Goal: Transaction & Acquisition: Purchase product/service

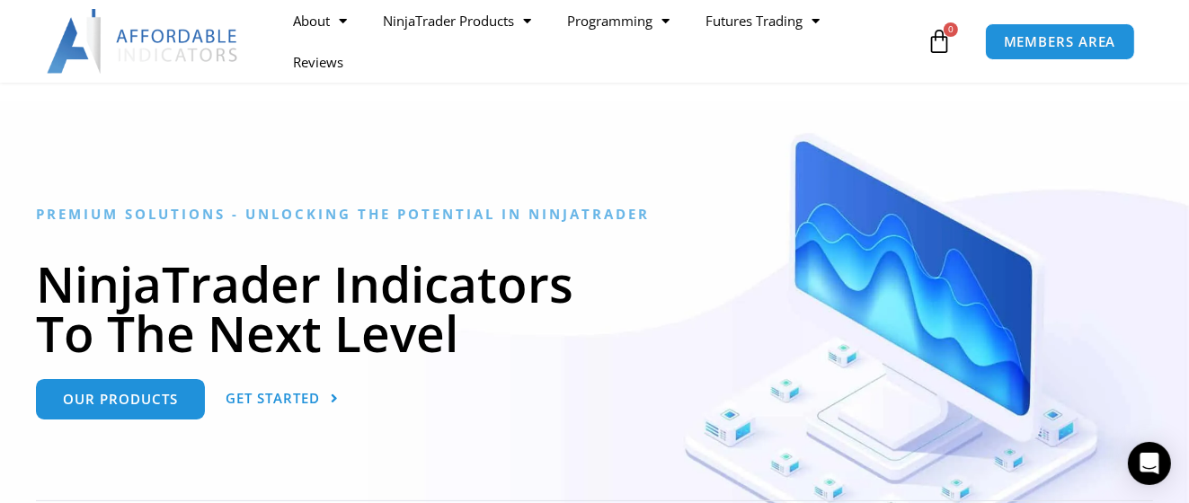
scroll to position [90, 0]
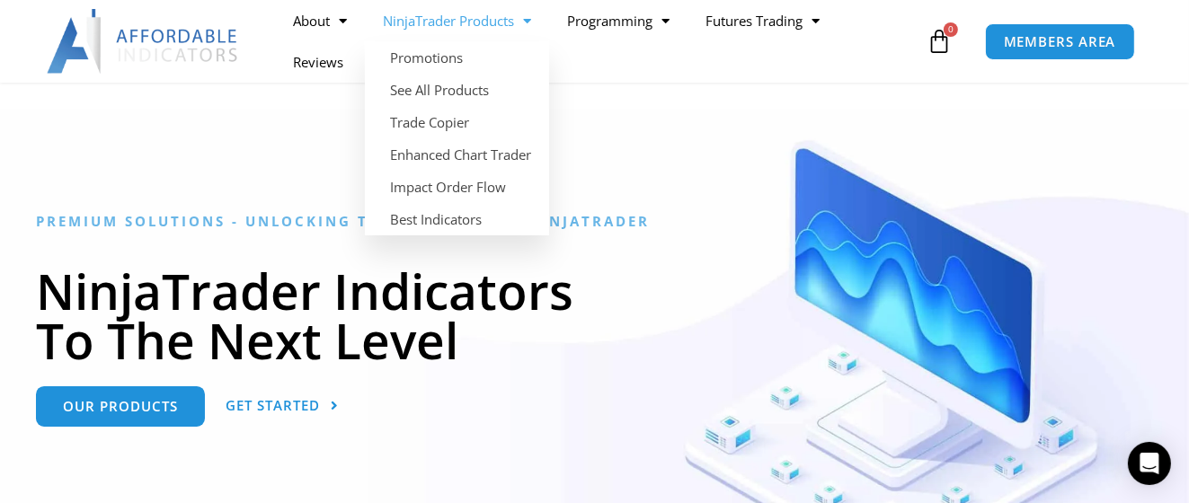
click at [514, 16] on link "NinjaTrader Products" at bounding box center [457, 20] width 184 height 41
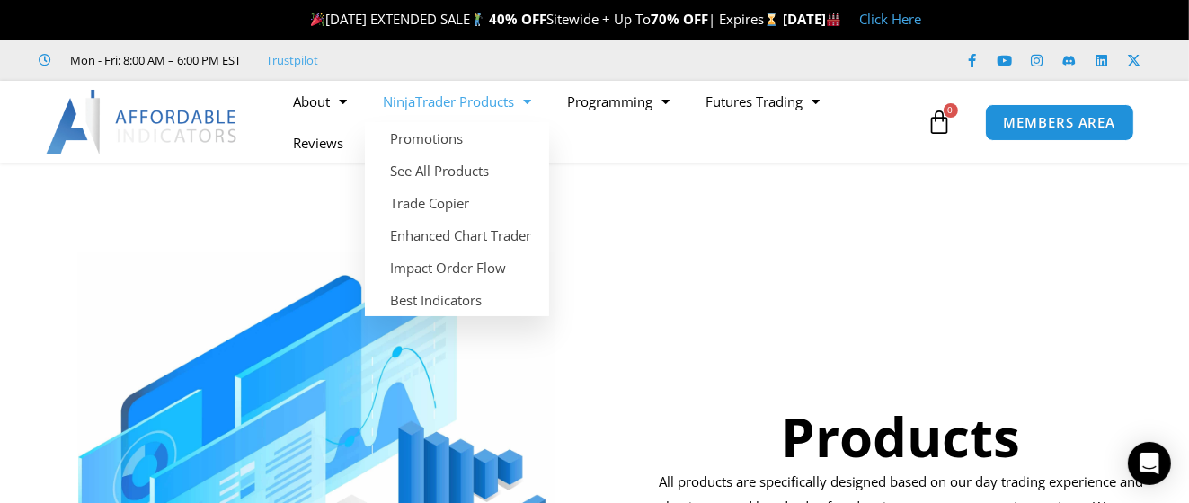
click at [474, 107] on link "NinjaTrader Products" at bounding box center [457, 101] width 184 height 41
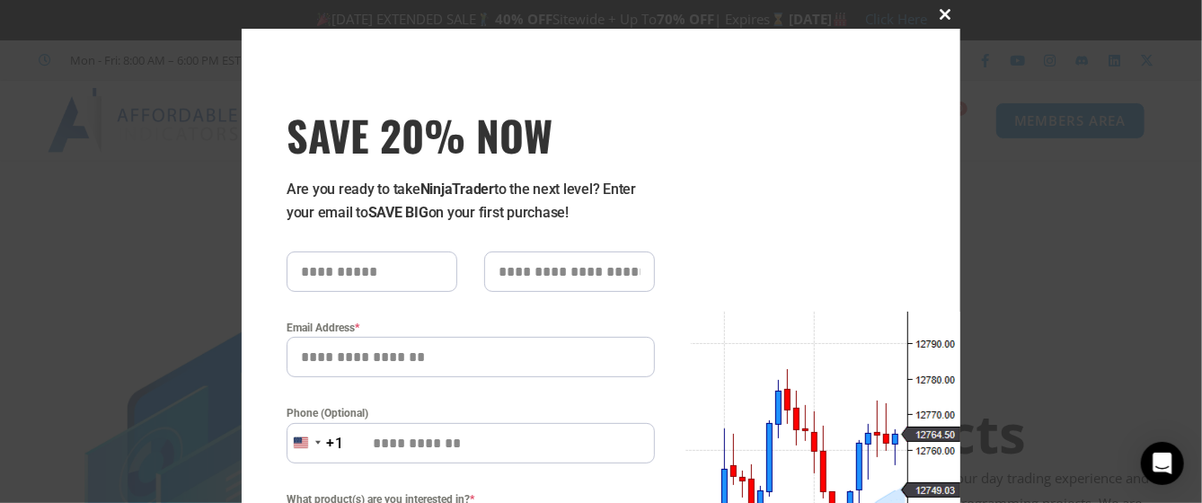
click at [932, 17] on span at bounding box center [946, 14] width 29 height 11
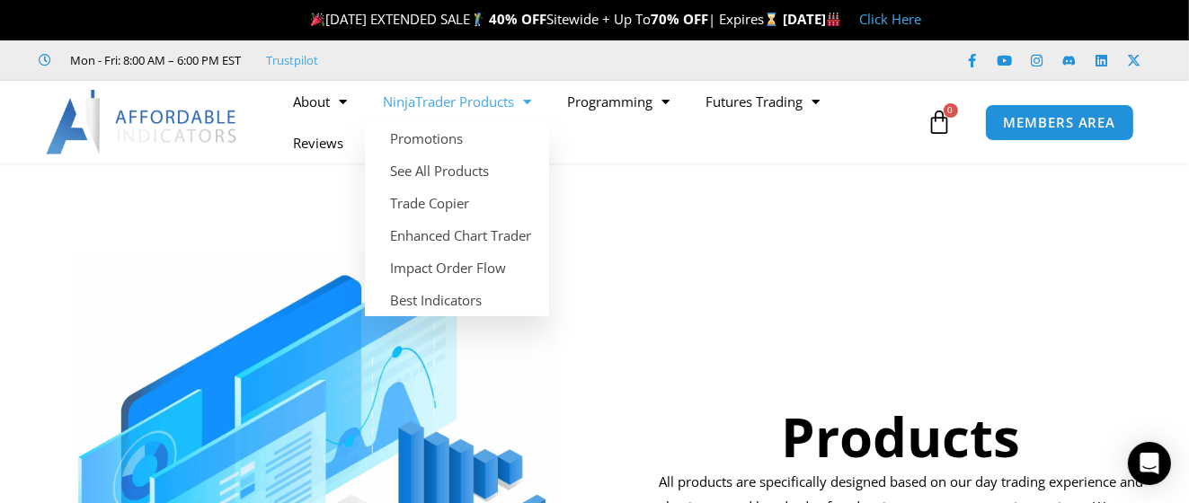
click at [453, 103] on link "NinjaTrader Products" at bounding box center [457, 101] width 184 height 41
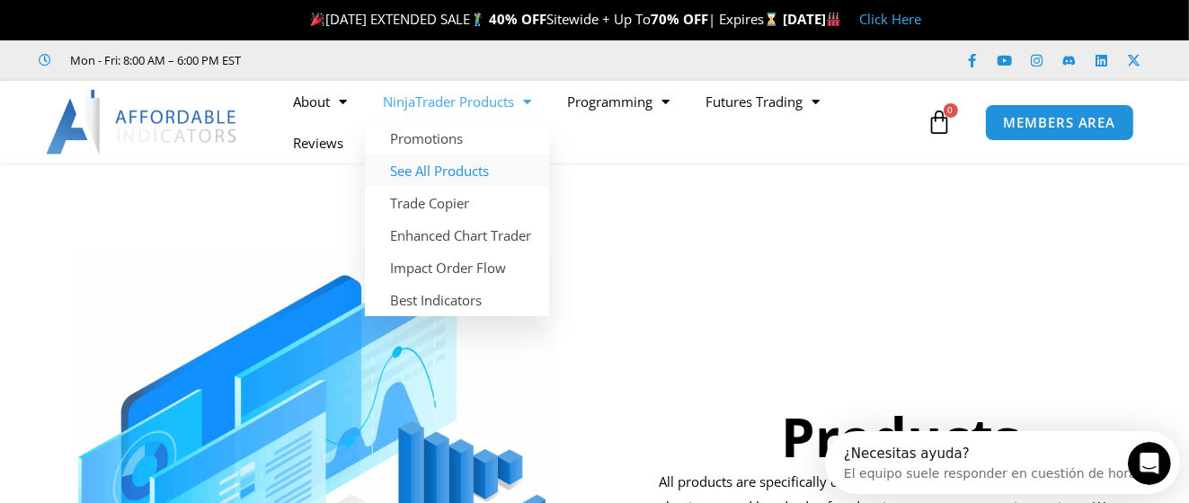
click at [461, 169] on link "See All Products" at bounding box center [457, 171] width 184 height 32
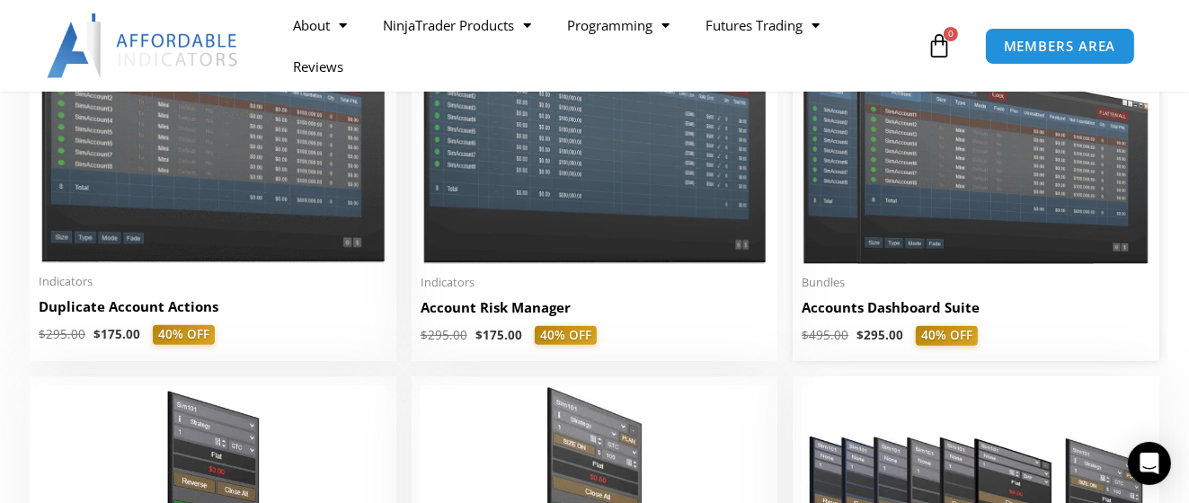
scroll to position [539, 0]
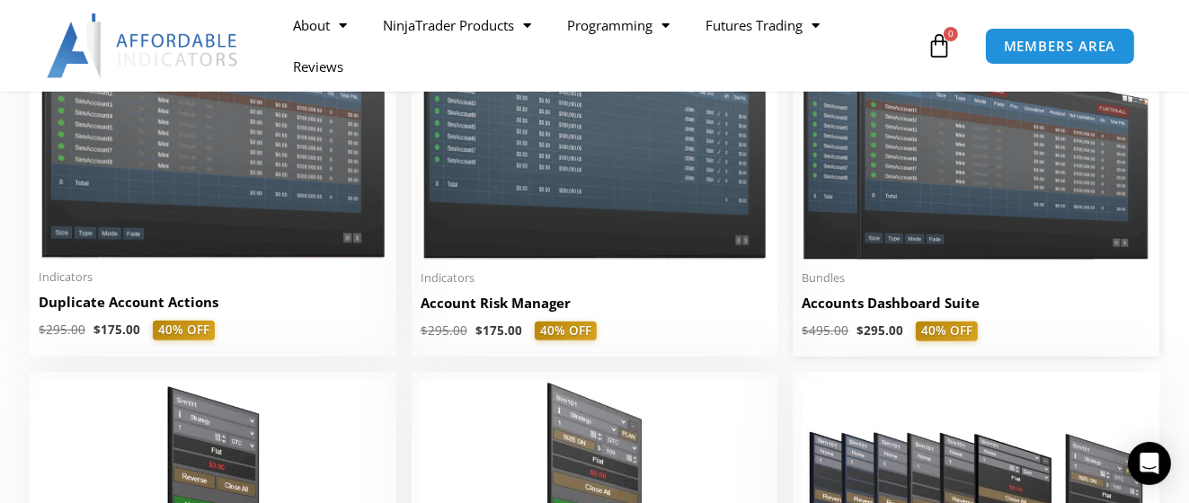
click at [958, 215] on img at bounding box center [975, 121] width 349 height 278
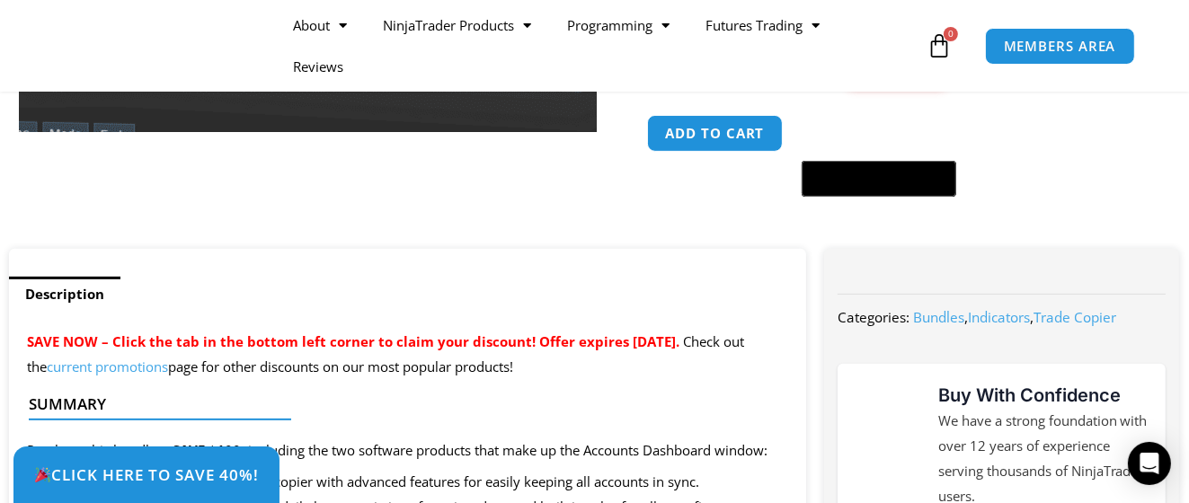
scroll to position [539, 0]
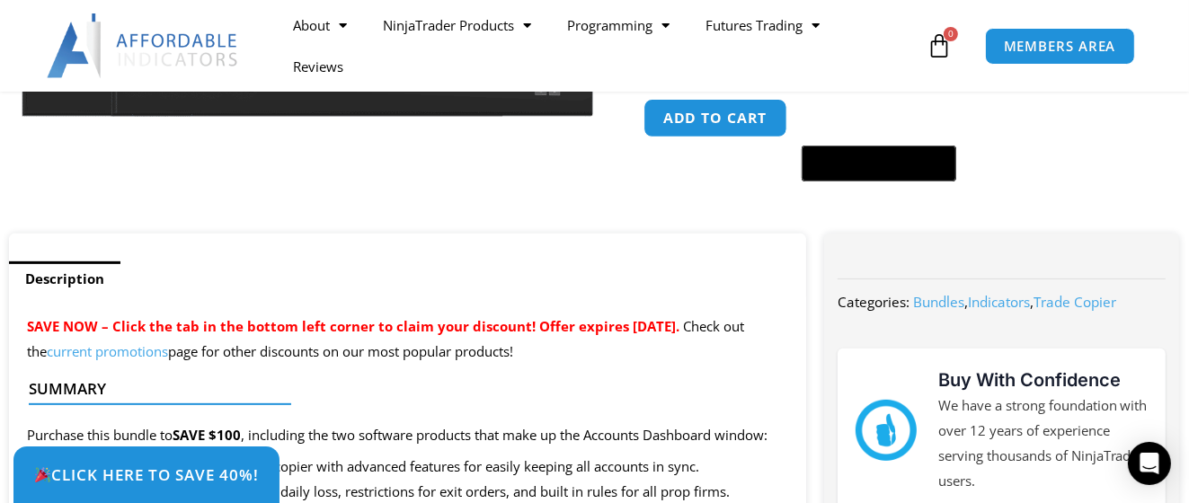
click at [715, 118] on button "Add to cart" at bounding box center [715, 118] width 144 height 39
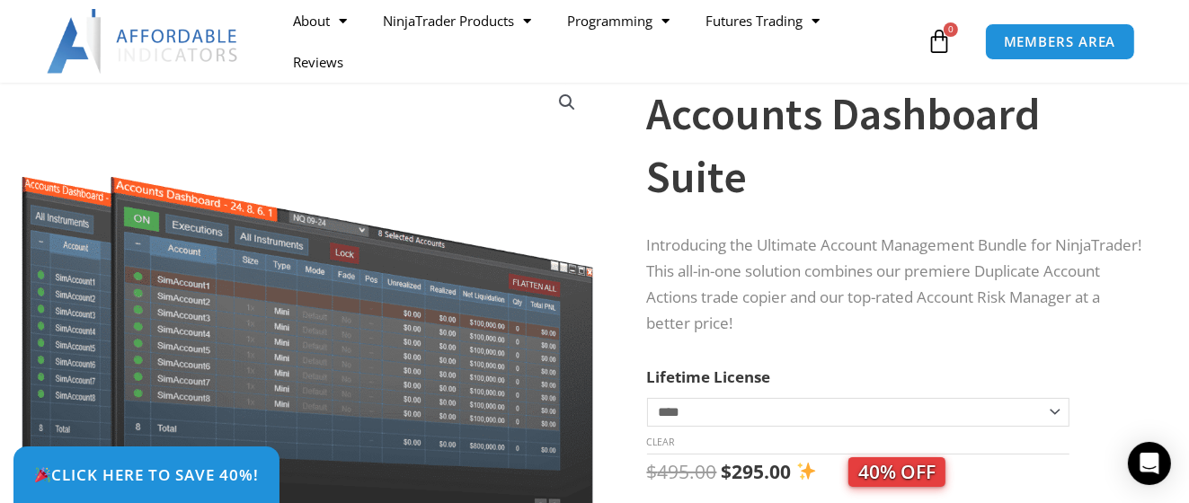
scroll to position [90, 0]
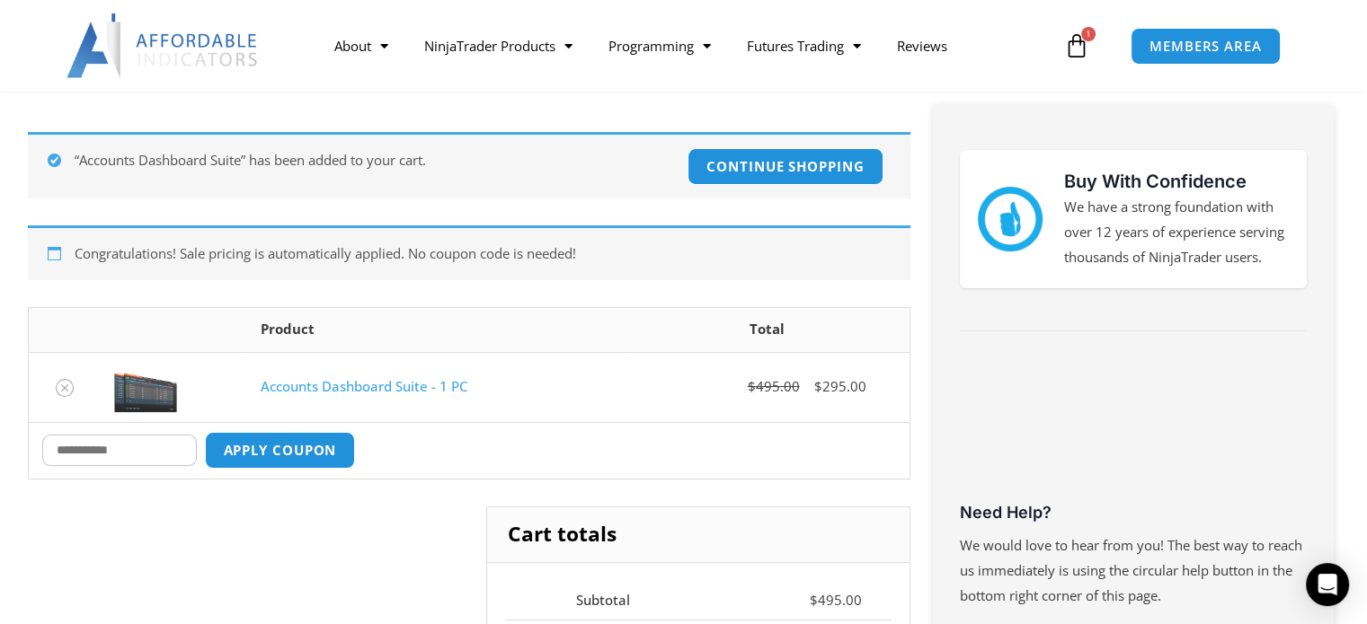
scroll to position [270, 0]
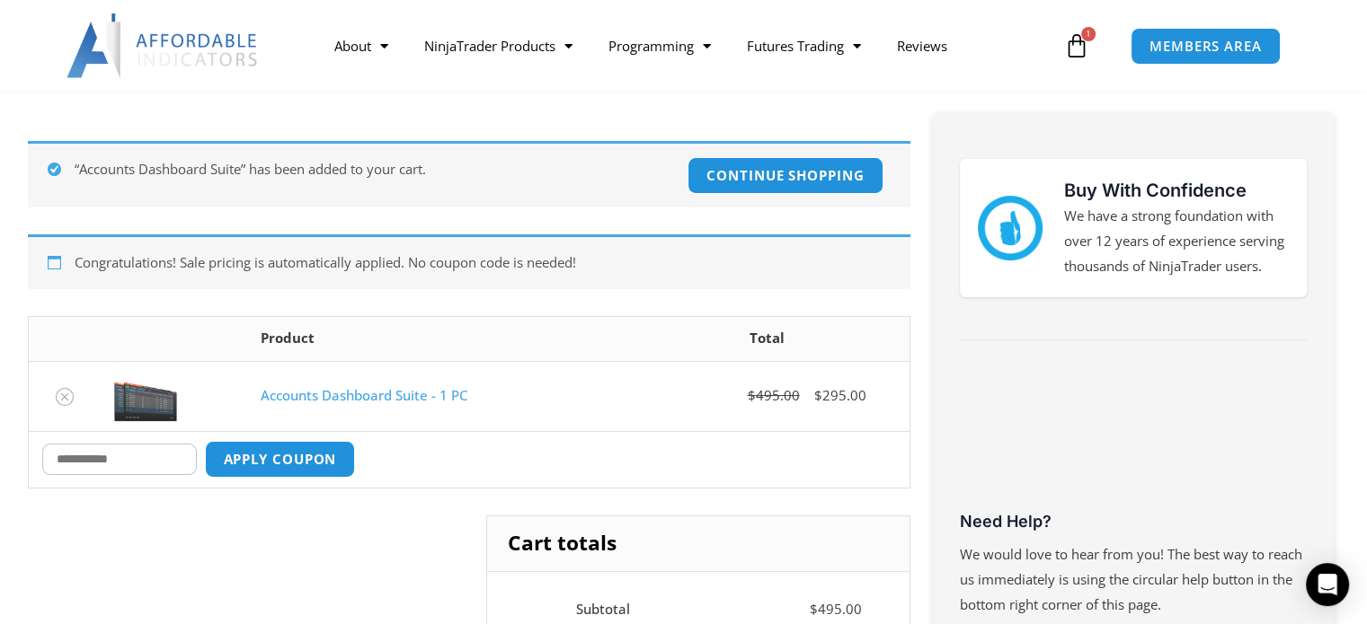
click at [125, 456] on input "Coupon:" at bounding box center [119, 459] width 155 height 31
type input "******"
click at [325, 448] on button "Apply coupon" at bounding box center [279, 459] width 158 height 39
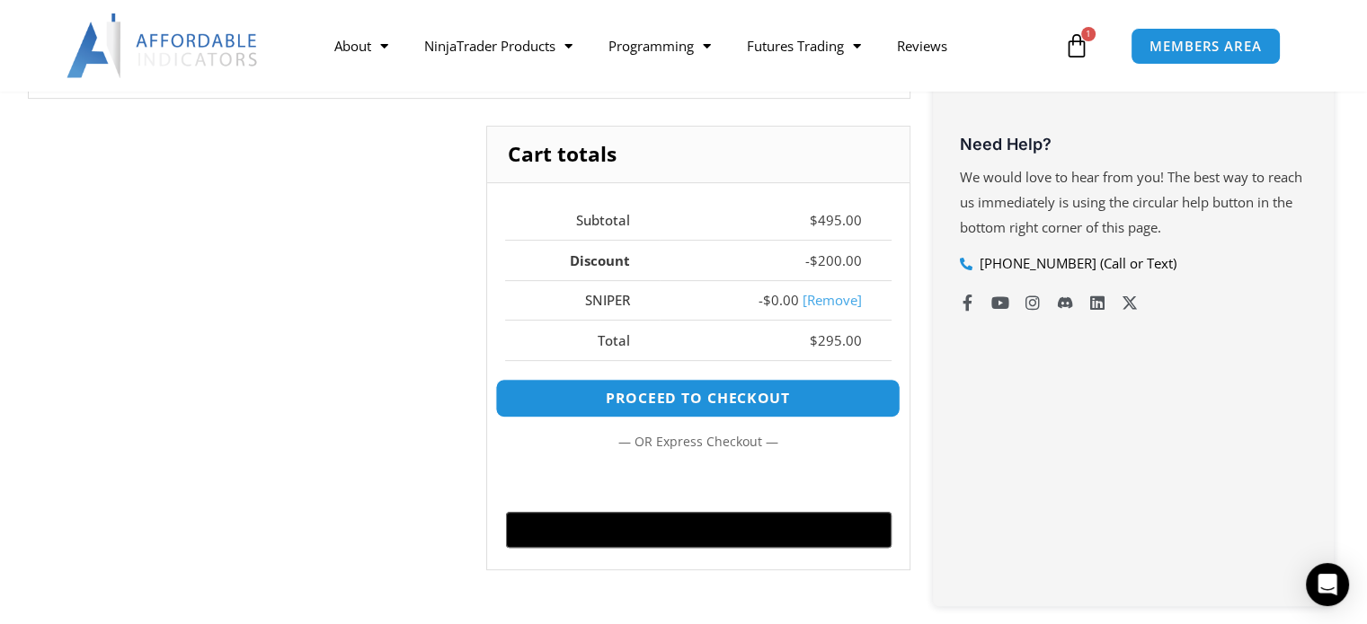
scroll to position [631, 0]
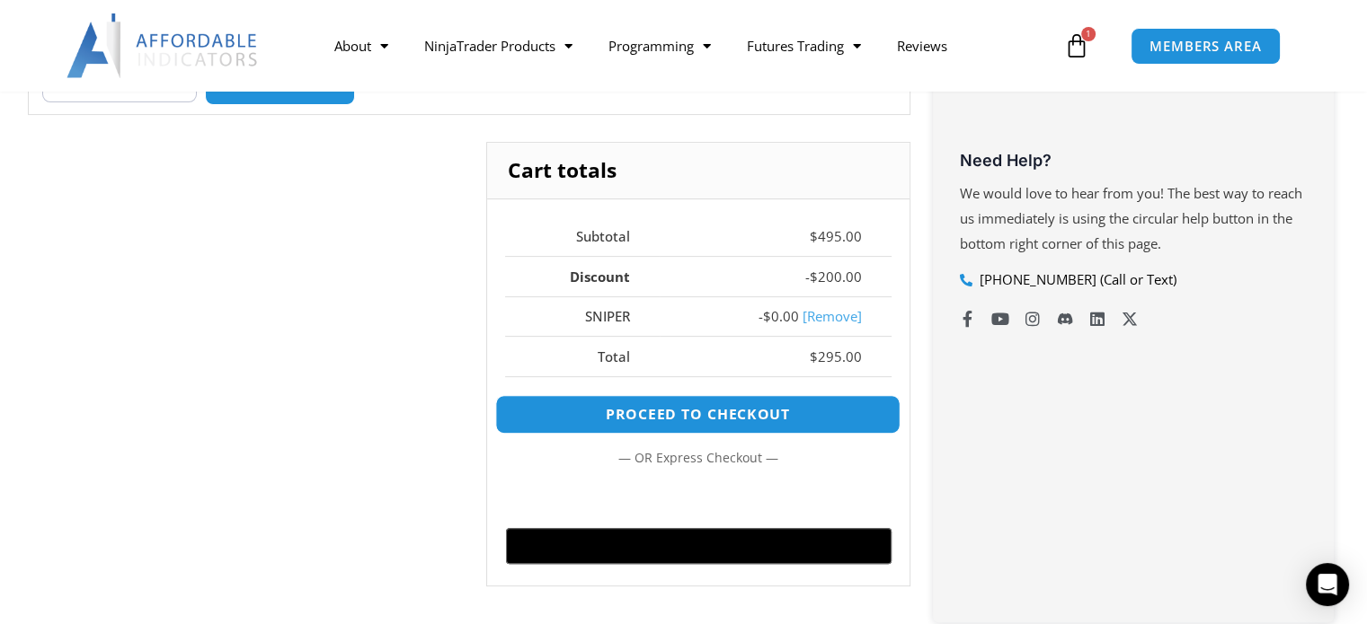
click at [740, 416] on link "Proceed to checkout" at bounding box center [697, 414] width 405 height 39
click at [740, 411] on link "Proceed to checkout" at bounding box center [697, 414] width 405 height 39
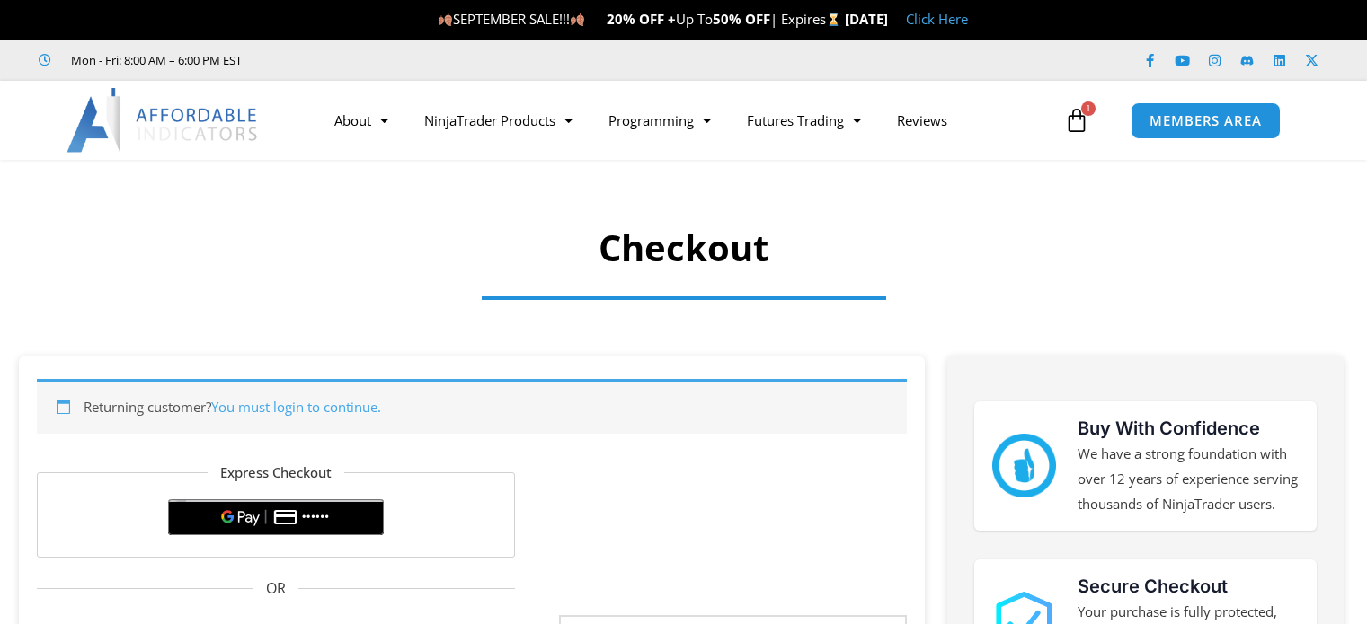
select select "**"
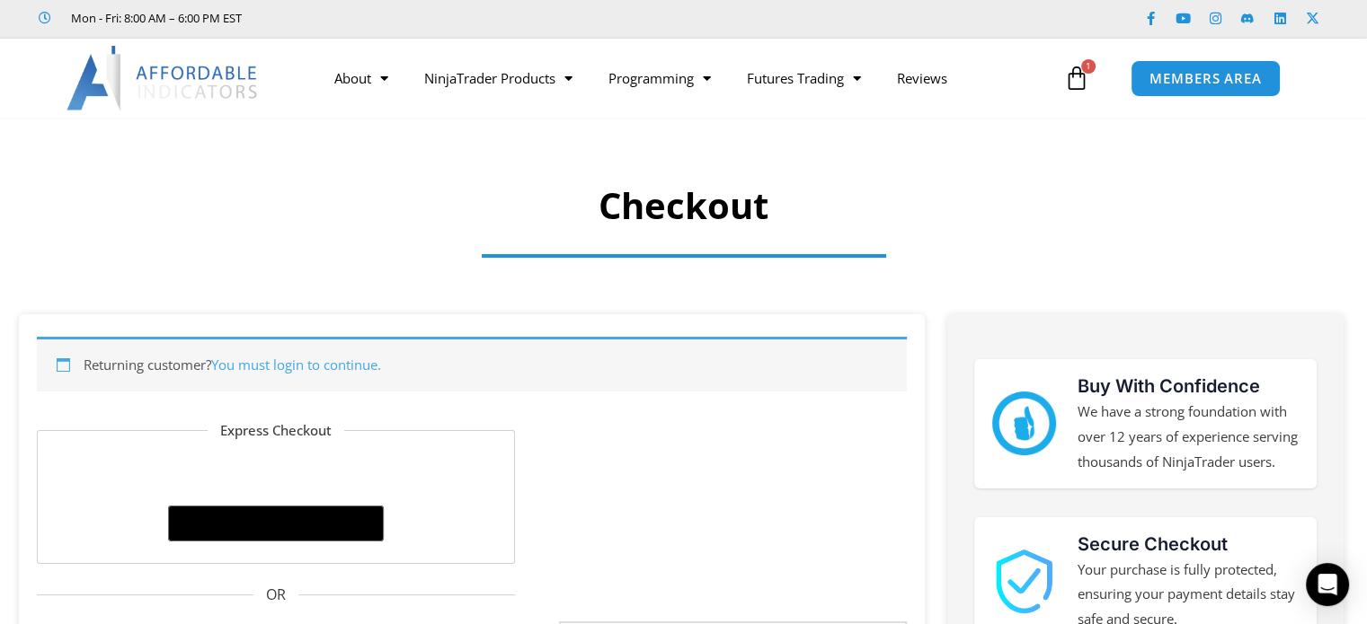
scroll to position [449, 0]
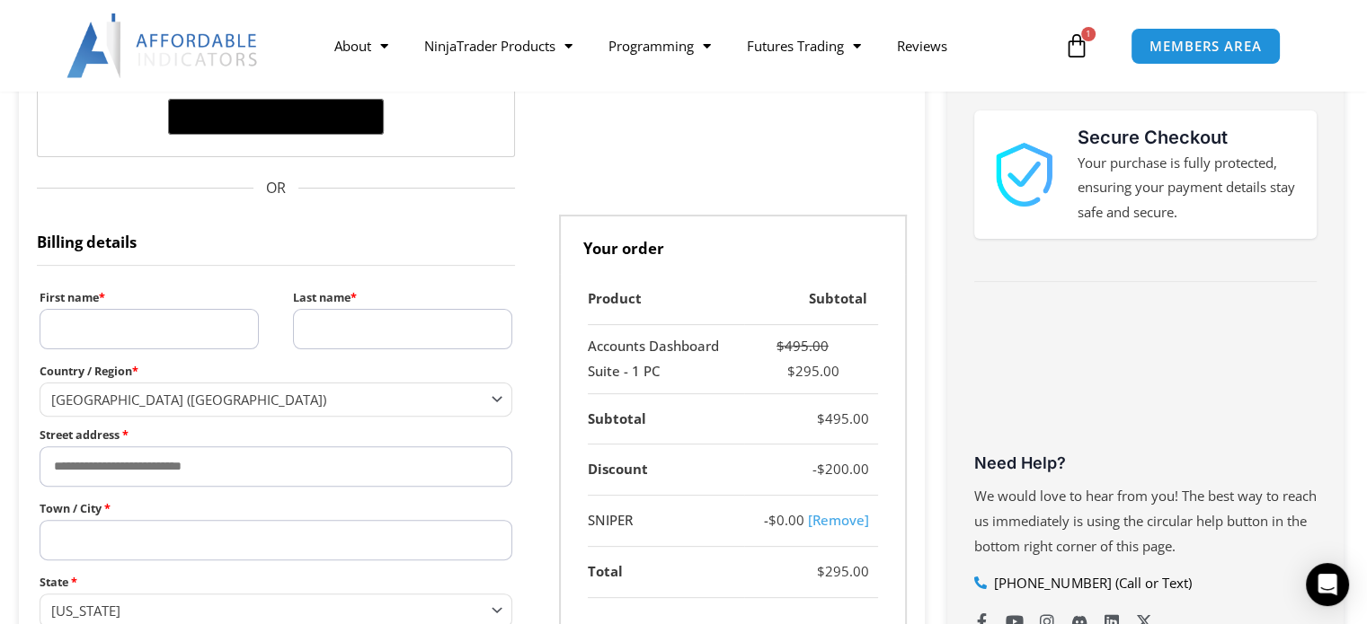
click at [145, 327] on input "First name *" at bounding box center [149, 329] width 219 height 40
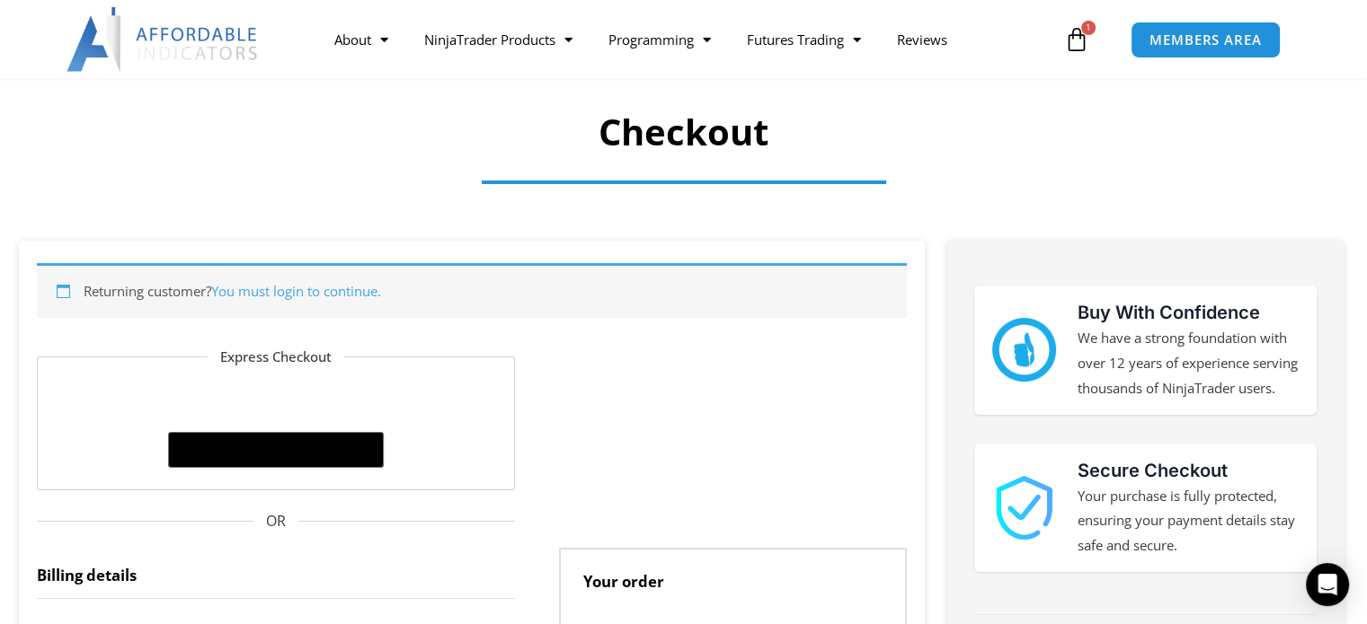
scroll to position [90, 0]
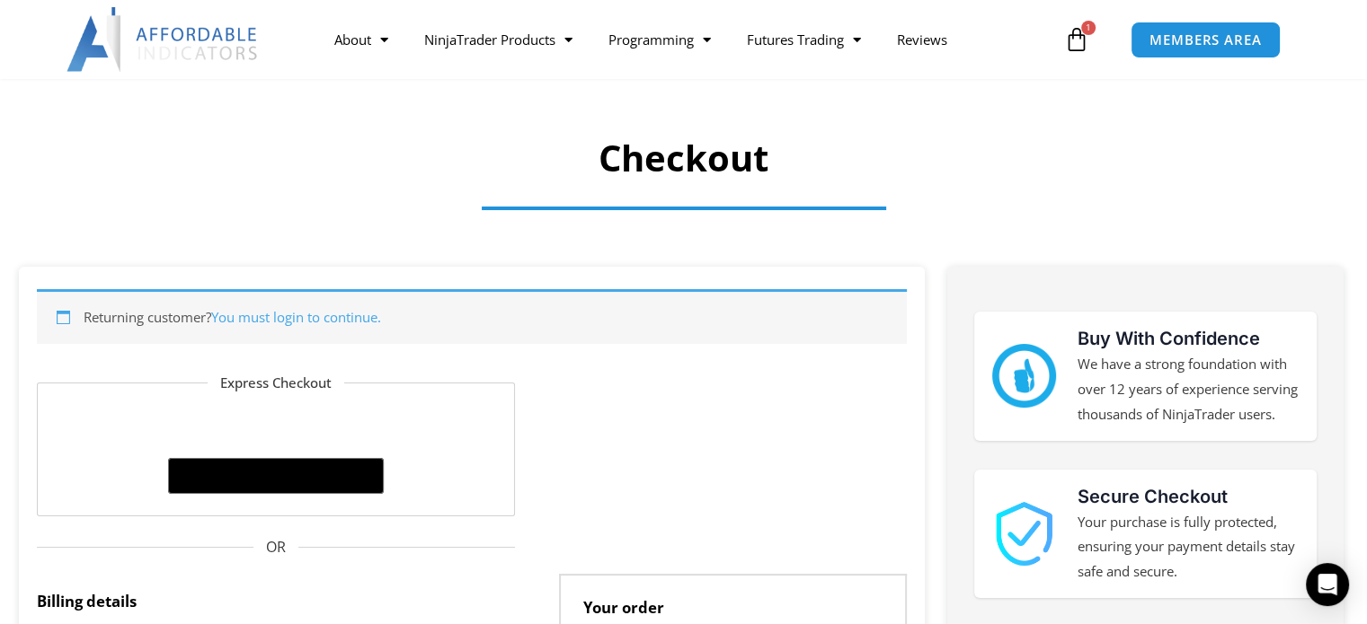
drag, startPoint x: 117, startPoint y: 4, endPoint x: 432, endPoint y: -56, distance: 320.9
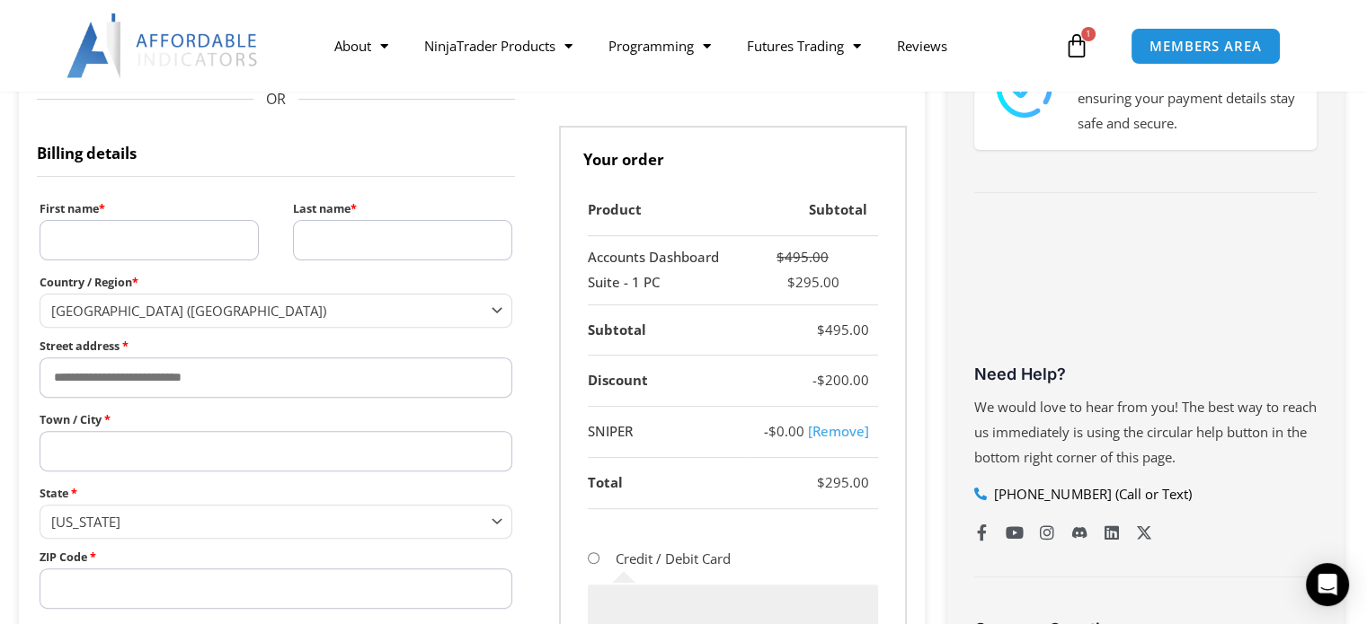
scroll to position [539, 0]
click at [138, 231] on input "First name *" at bounding box center [149, 239] width 219 height 40
type input "*"
click at [142, 240] on input "First name *" at bounding box center [149, 239] width 219 height 40
type input "*********"
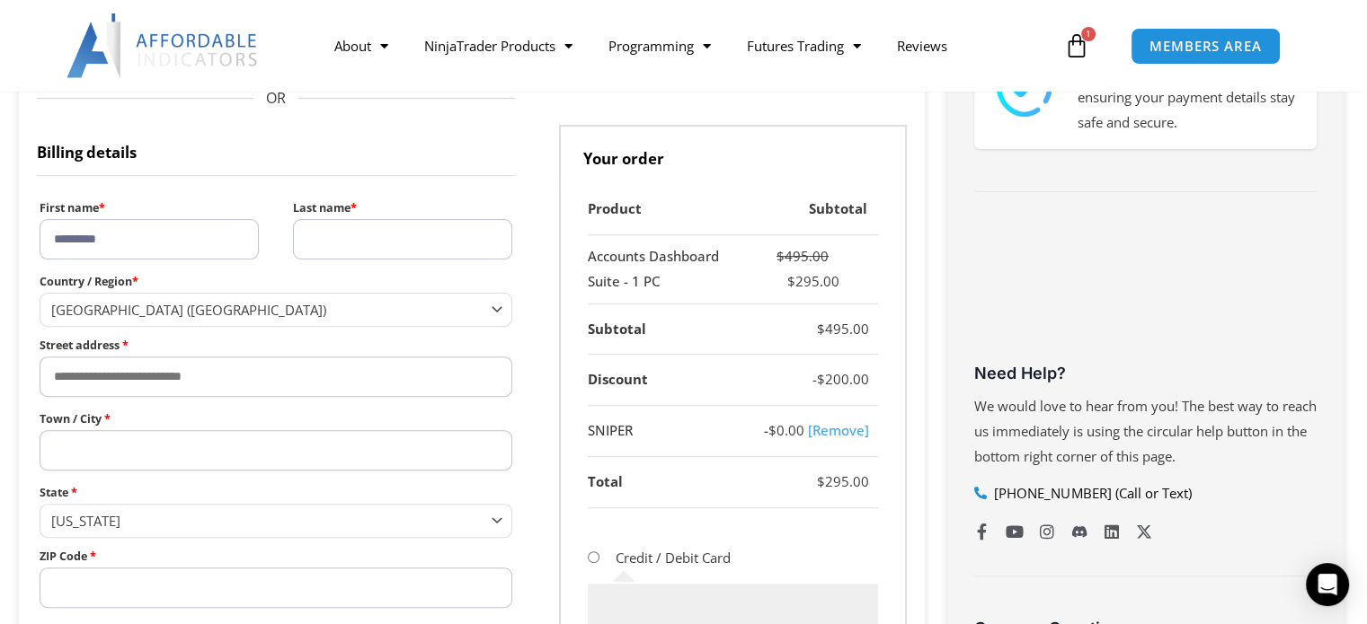
click at [415, 245] on input "Last name *" at bounding box center [402, 239] width 219 height 40
type input "*********"
click at [194, 307] on span "United States (US)" at bounding box center [268, 310] width 434 height 18
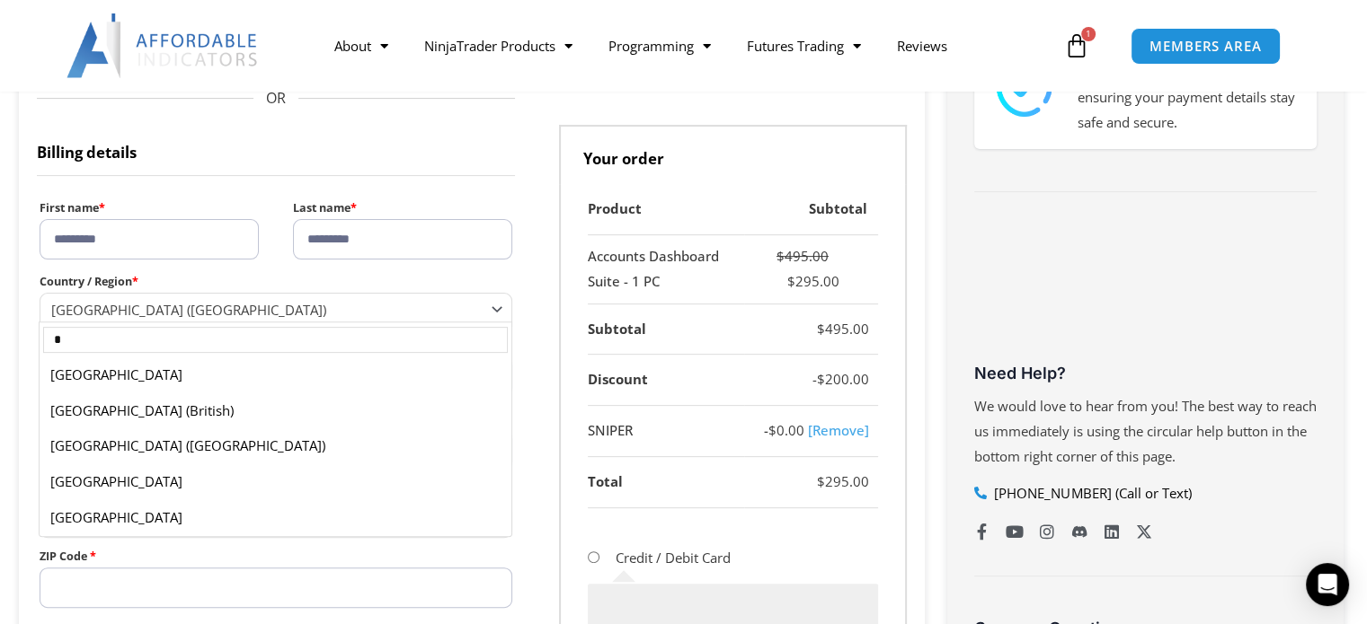
scroll to position [3401, 0]
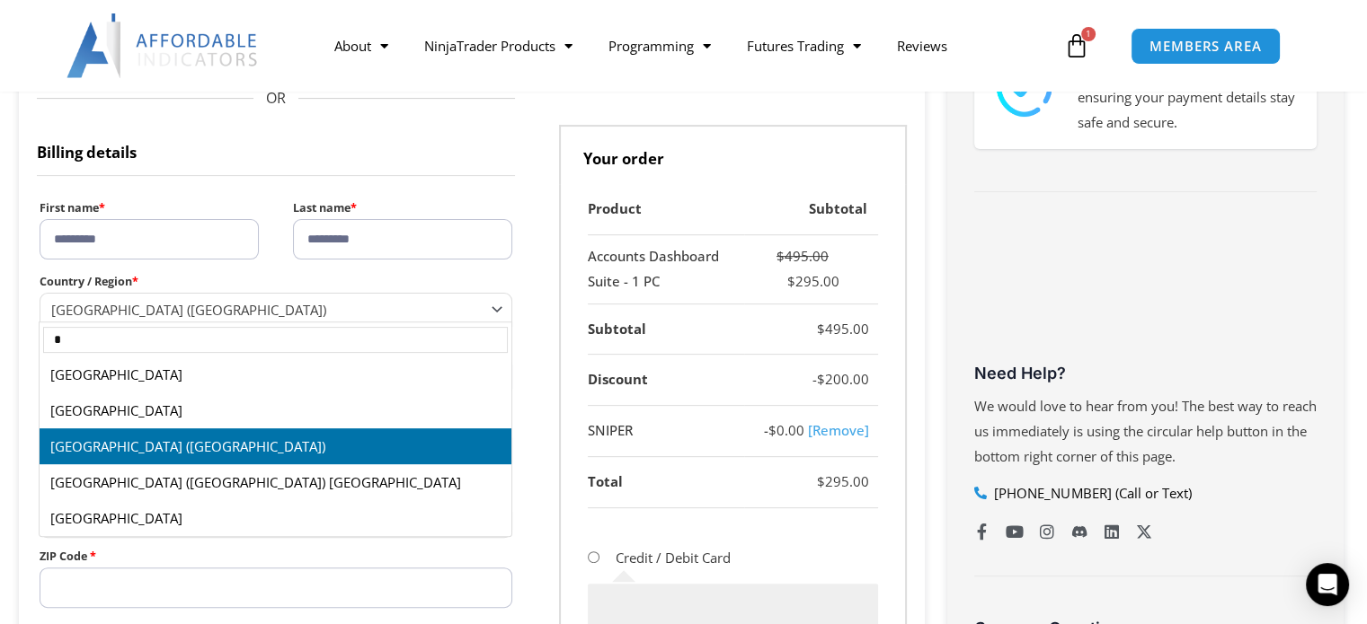
type input "*"
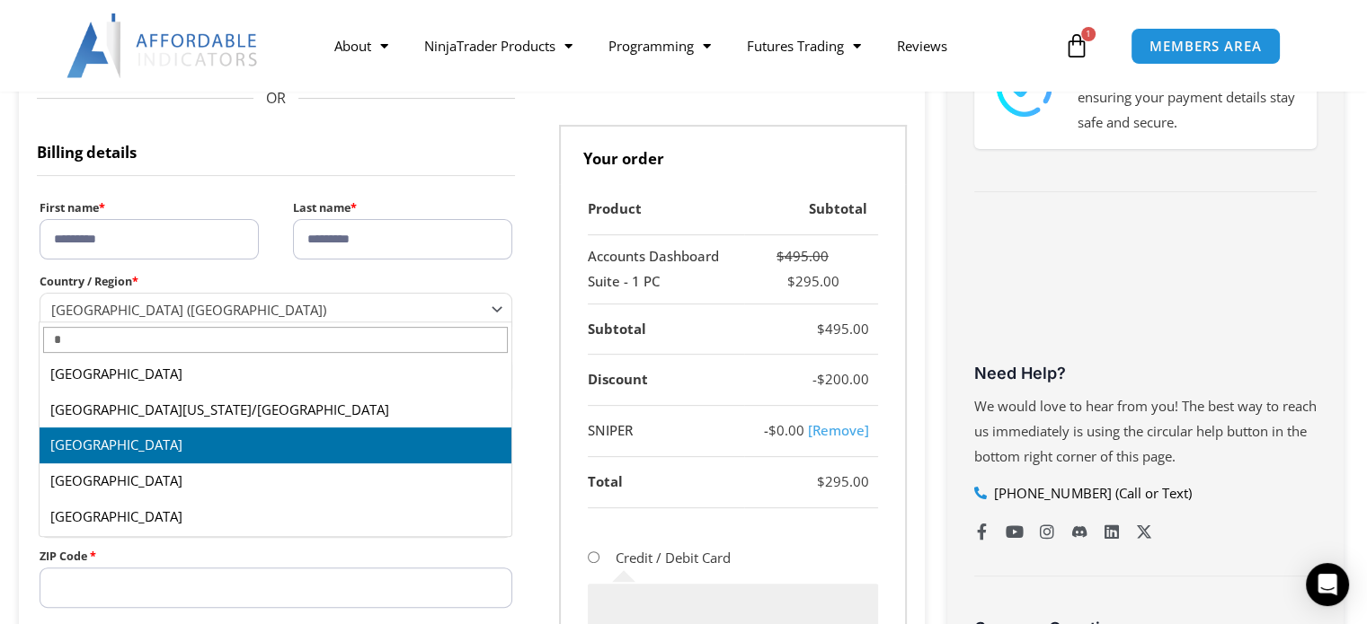
scroll to position [2825, 0]
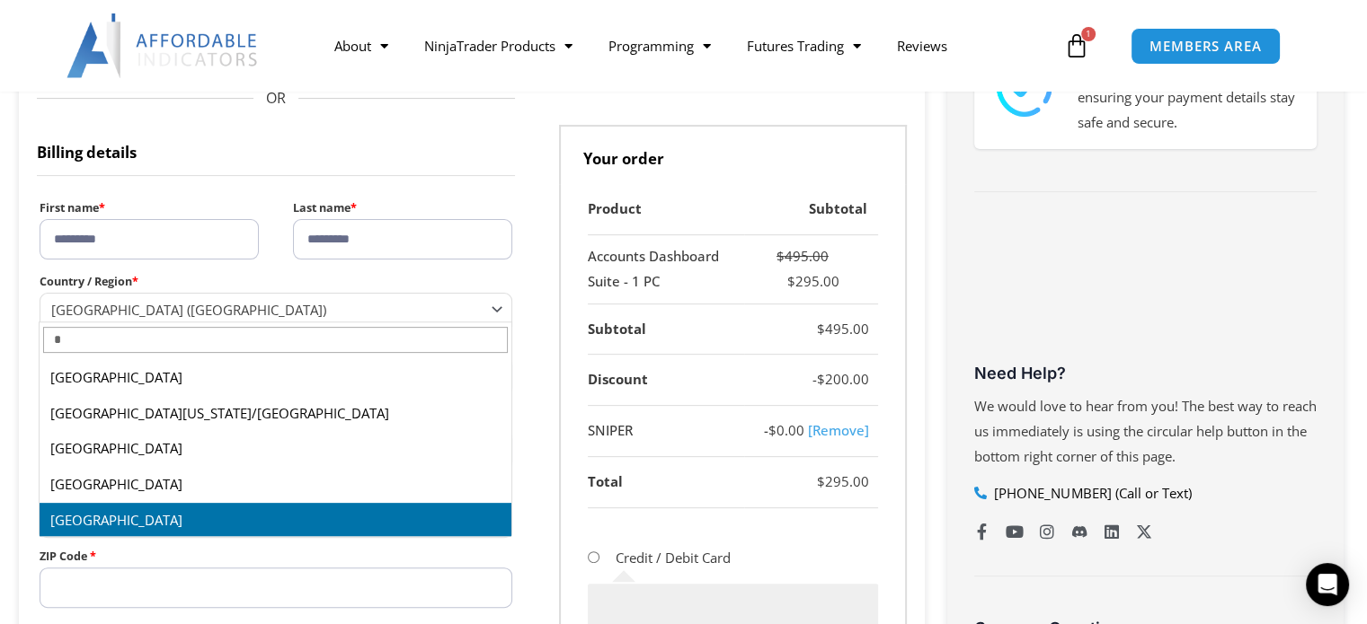
select select "**"
select select "Checkout"
select select "**"
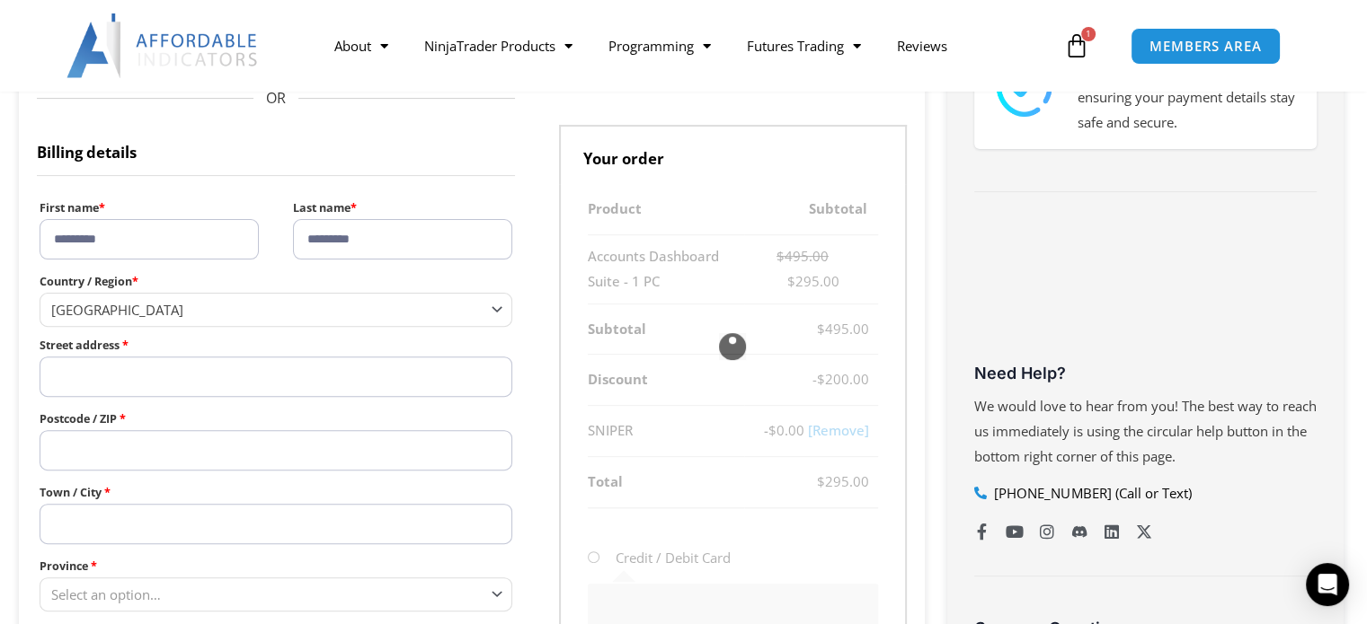
click at [108, 374] on input "Street address *" at bounding box center [276, 377] width 473 height 40
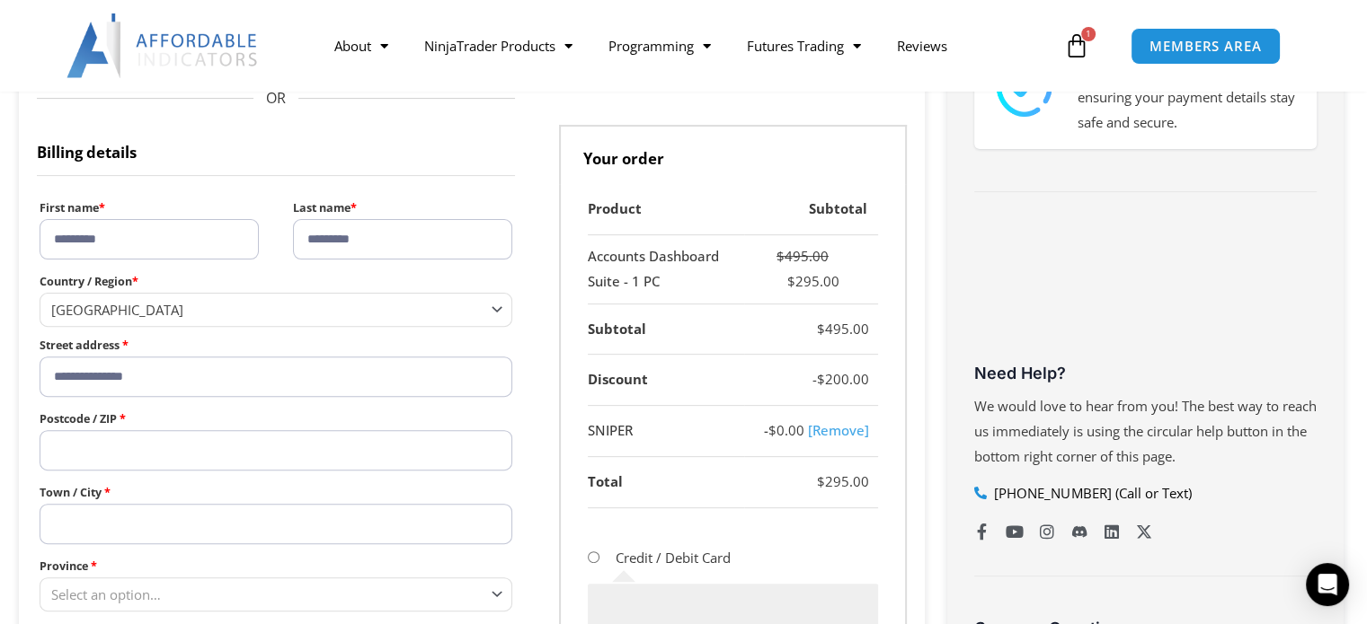
type input "**********"
click at [110, 459] on input "Postcode / ZIP *" at bounding box center [276, 450] width 473 height 40
type input "*****"
click at [106, 523] on input "Town / City *" at bounding box center [276, 524] width 473 height 40
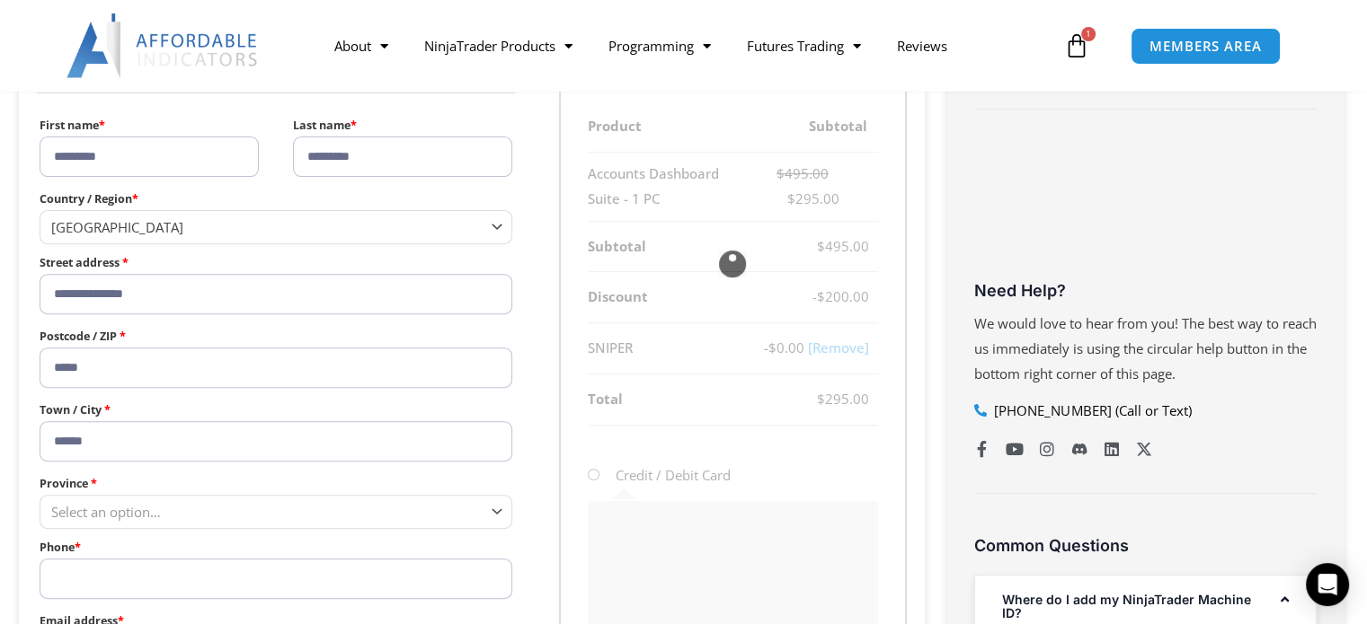
scroll to position [629, 0]
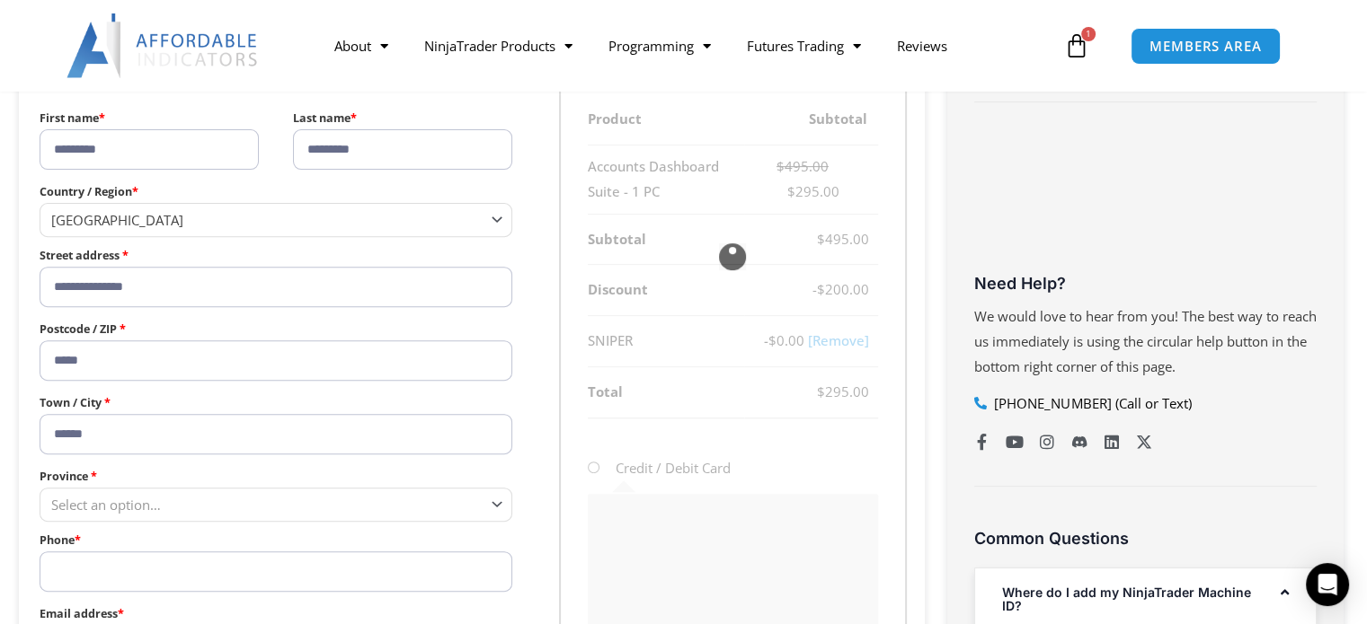
type input "******"
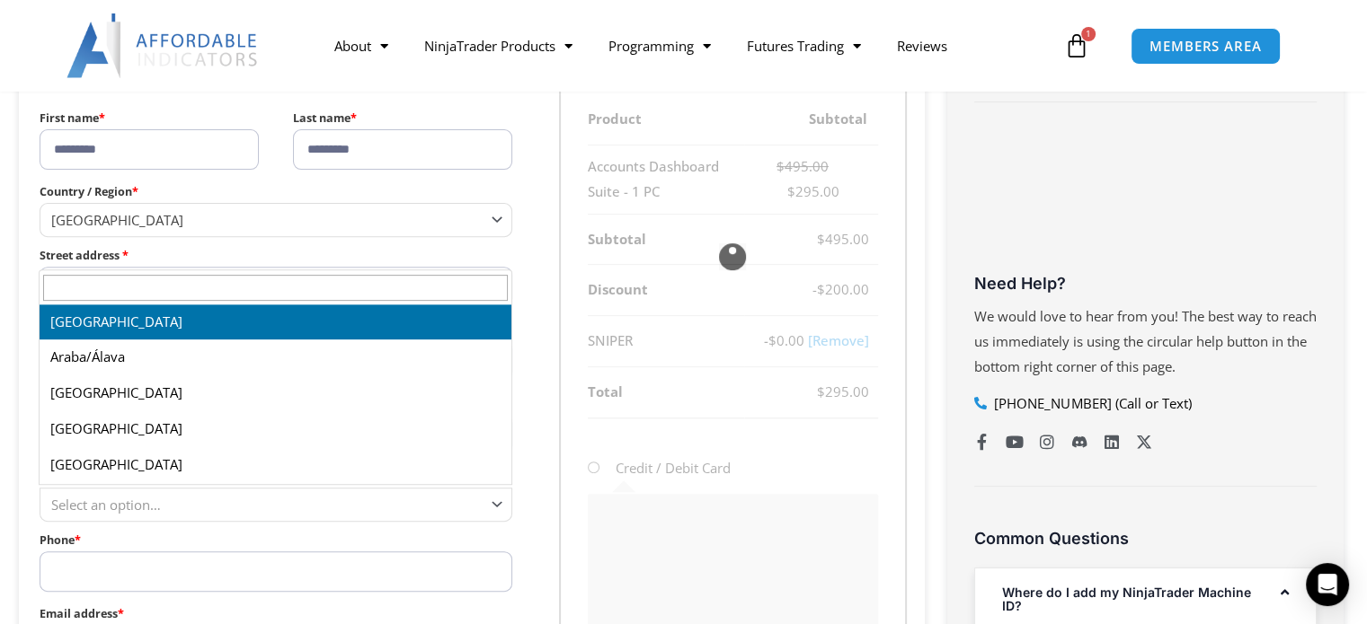
click at [152, 509] on span "Select an option…" at bounding box center [106, 505] width 110 height 18
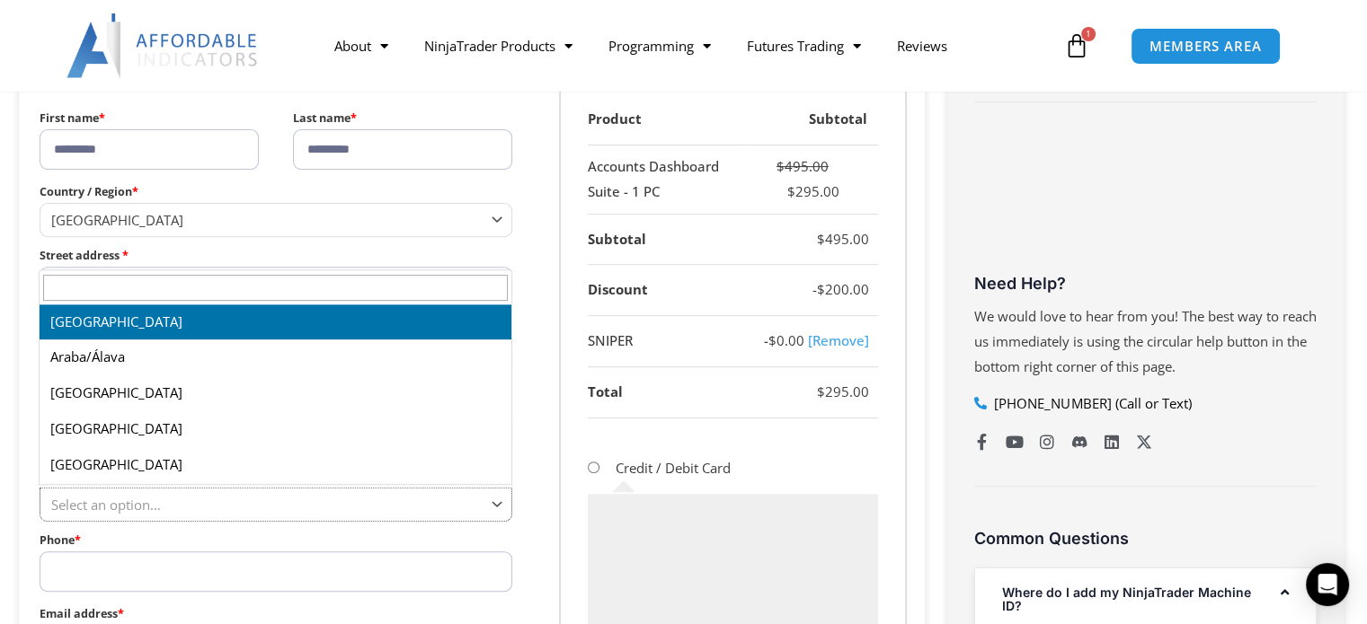
select select "*"
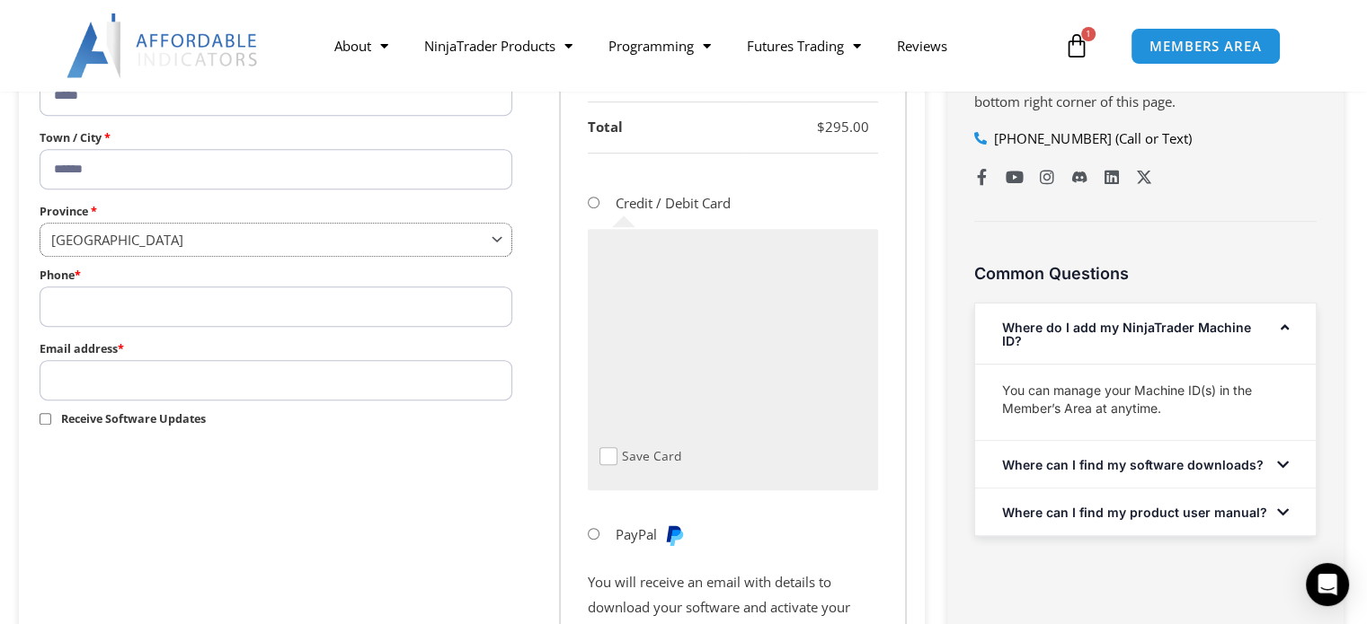
scroll to position [898, 0]
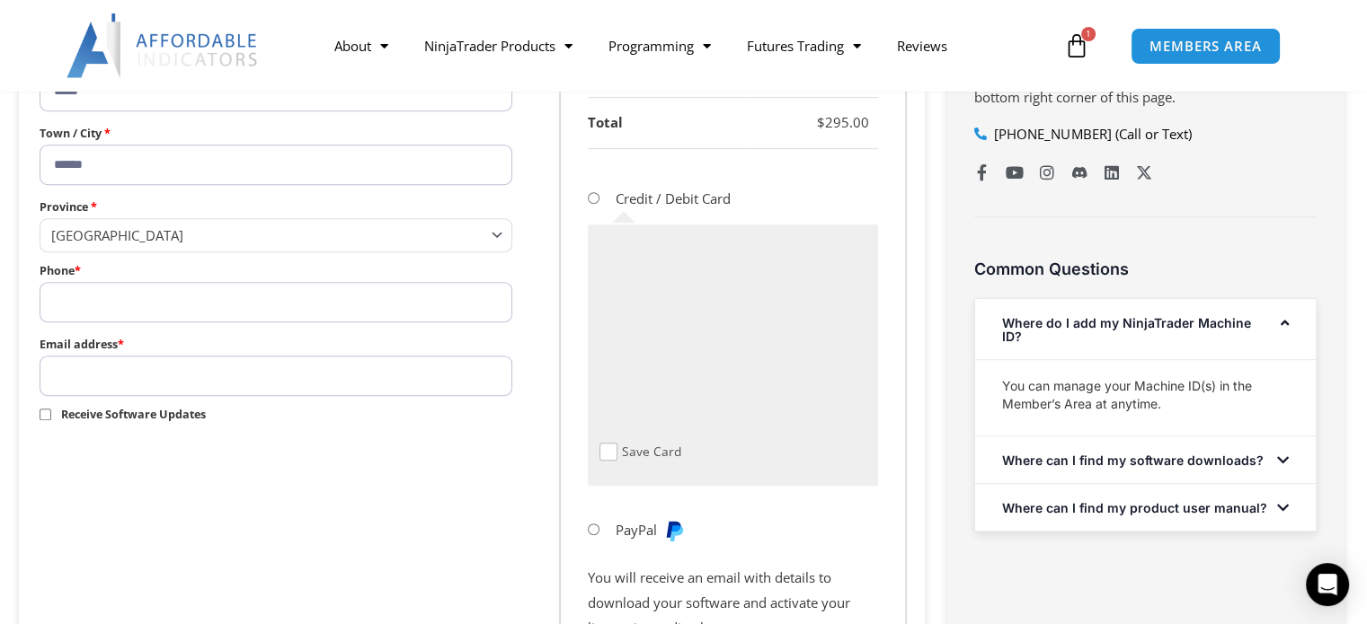
click at [92, 305] on input "Phone *" at bounding box center [276, 302] width 473 height 40
type input "**********"
click at [104, 373] on input "Email address *" at bounding box center [276, 376] width 473 height 40
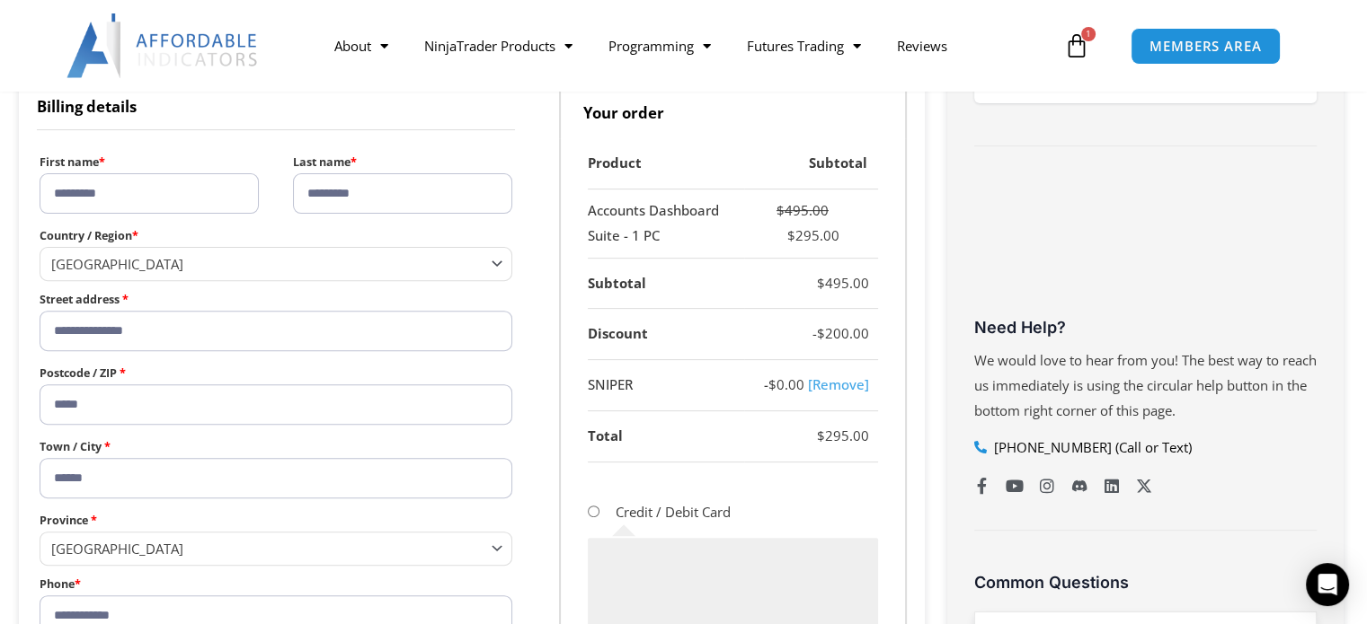
scroll to position [809, 0]
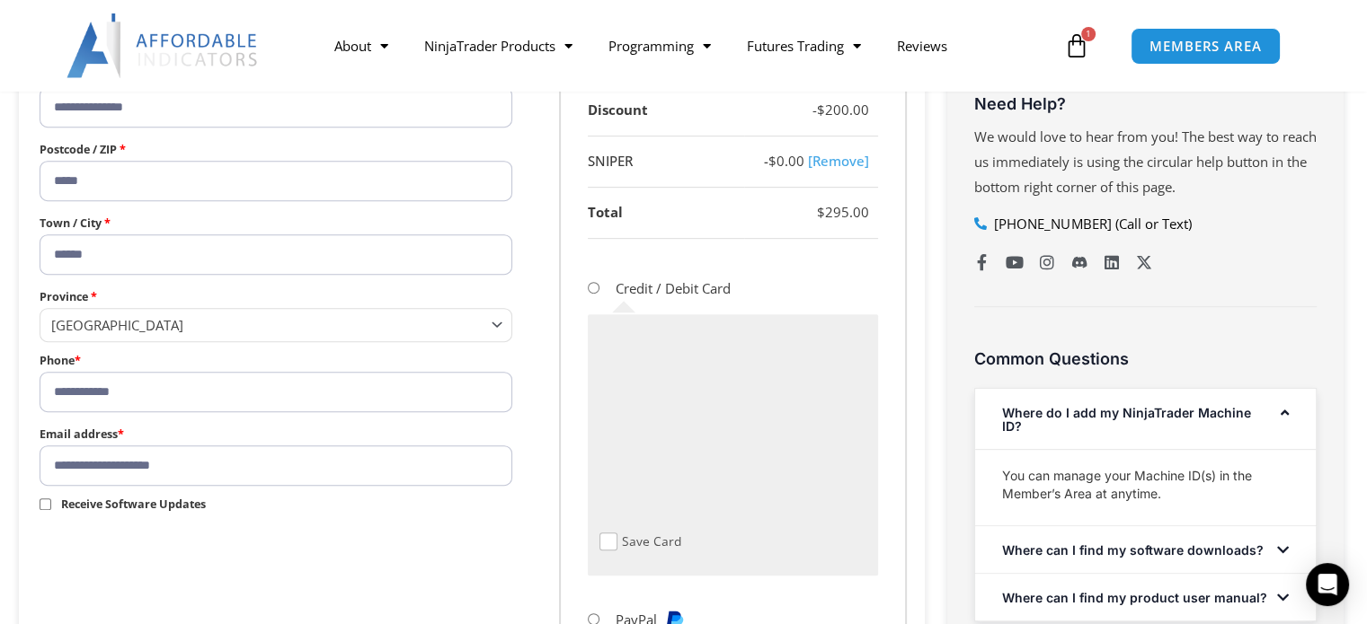
type input "**********"
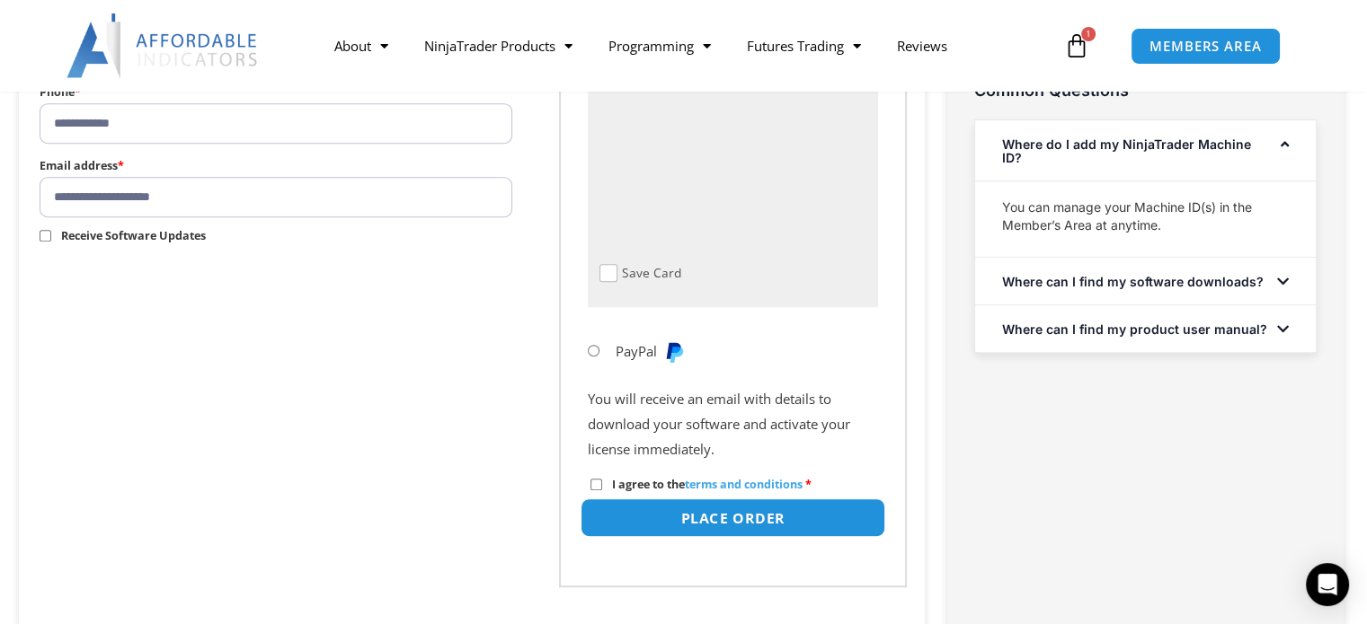
scroll to position [1078, 0]
click at [749, 515] on button "Place order" at bounding box center [731, 517] width 305 height 39
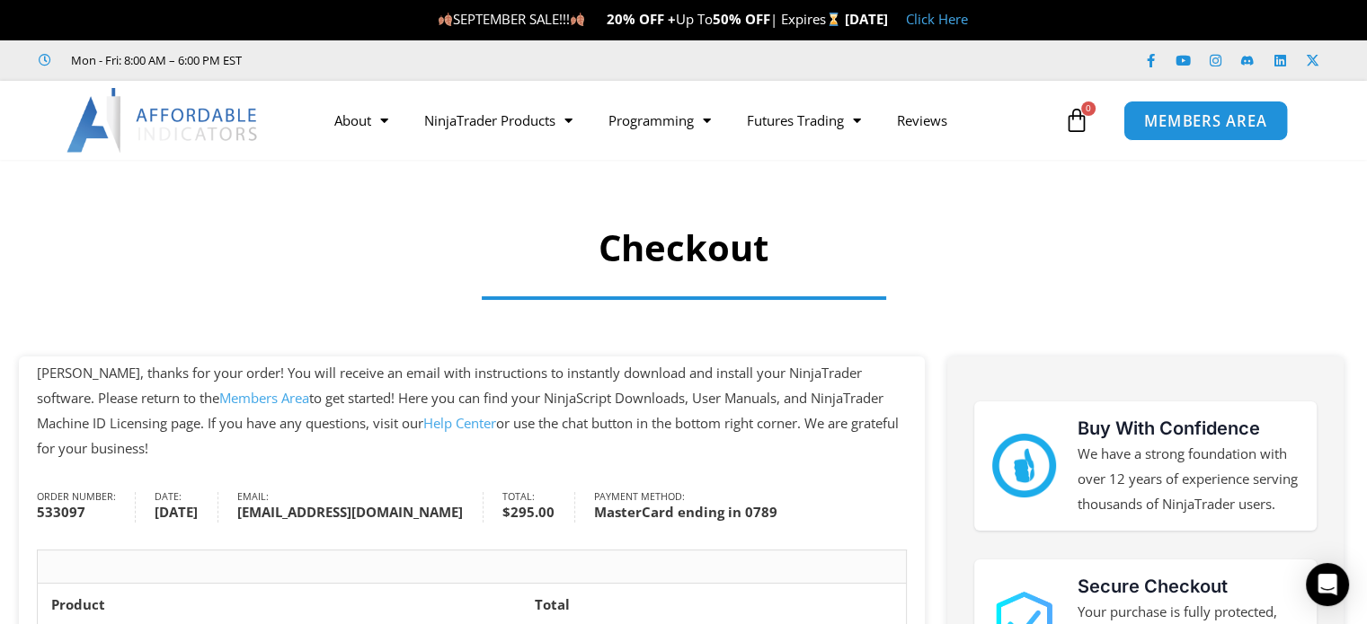
click at [1199, 114] on span "MEMBERS AREA" at bounding box center [1205, 120] width 123 height 15
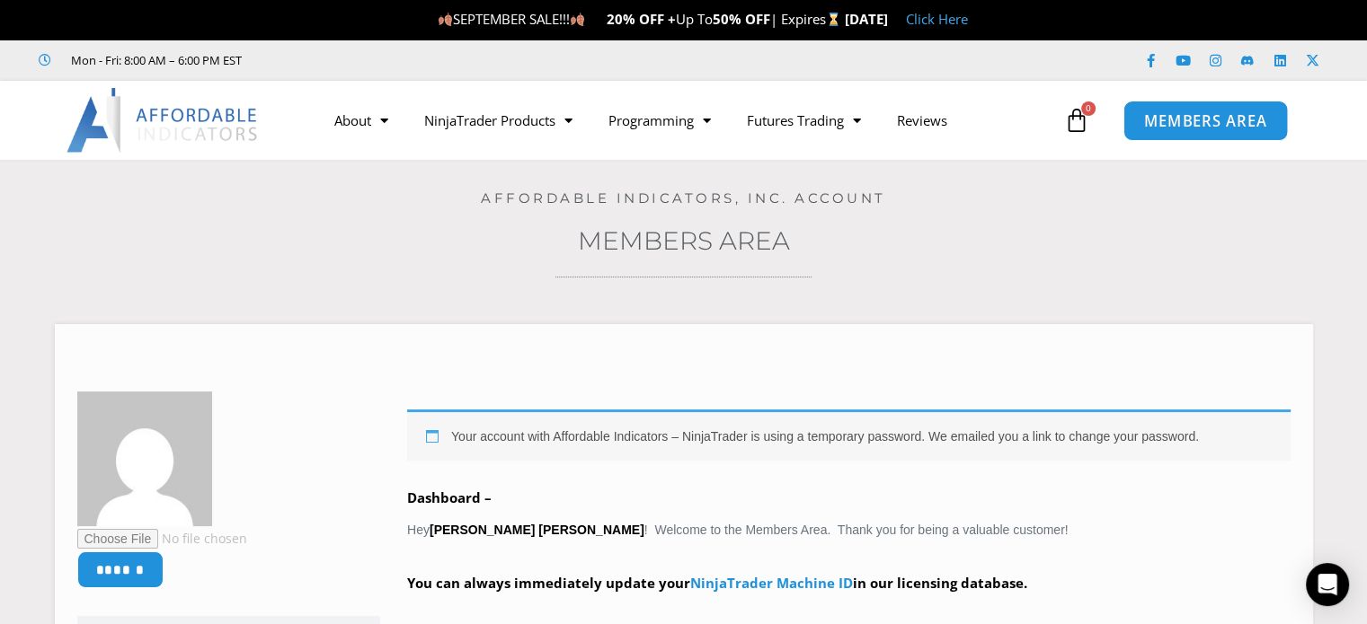
click at [1194, 118] on span "MEMBERS AREA" at bounding box center [1205, 120] width 123 height 15
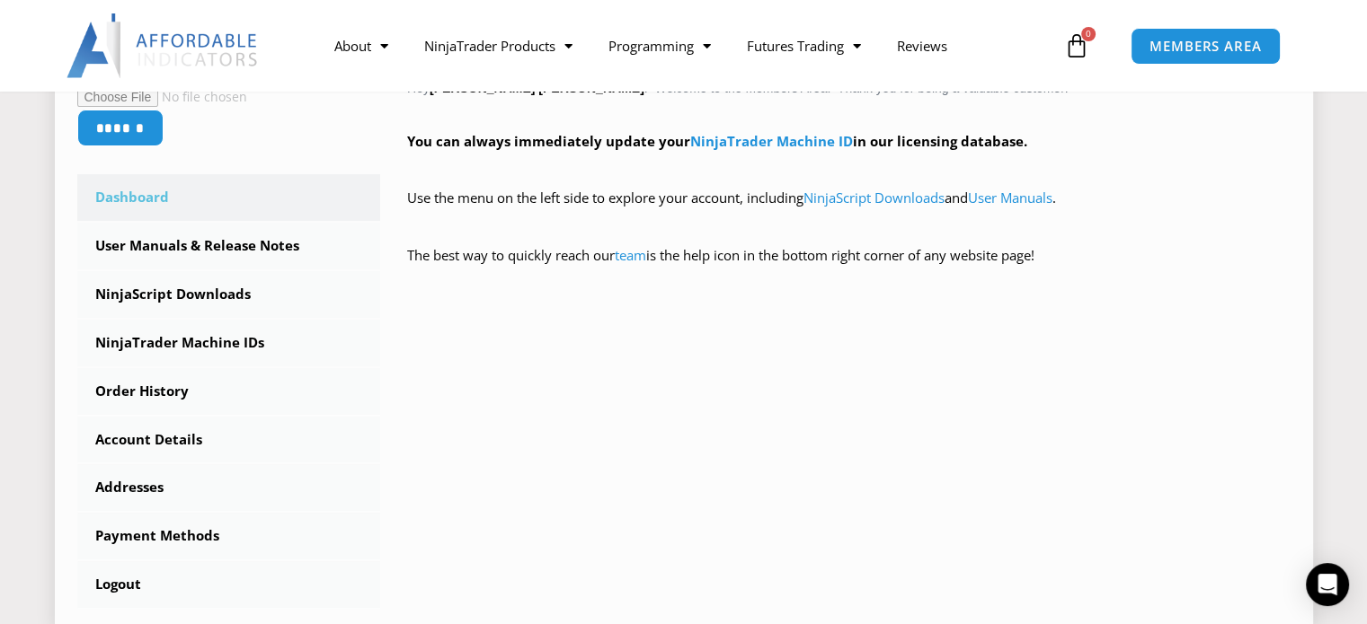
scroll to position [449, 0]
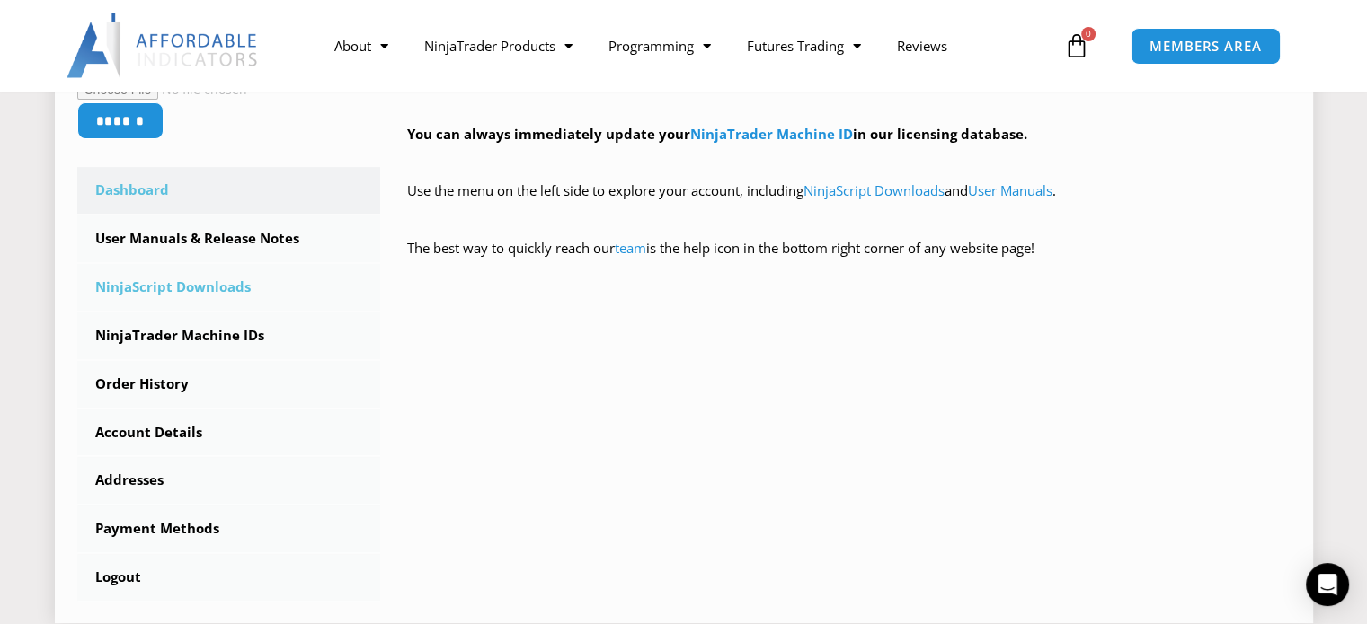
click at [158, 290] on link "NinjaScript Downloads" at bounding box center [229, 287] width 304 height 47
click at [203, 288] on link "NinjaScript Downloads" at bounding box center [229, 287] width 304 height 47
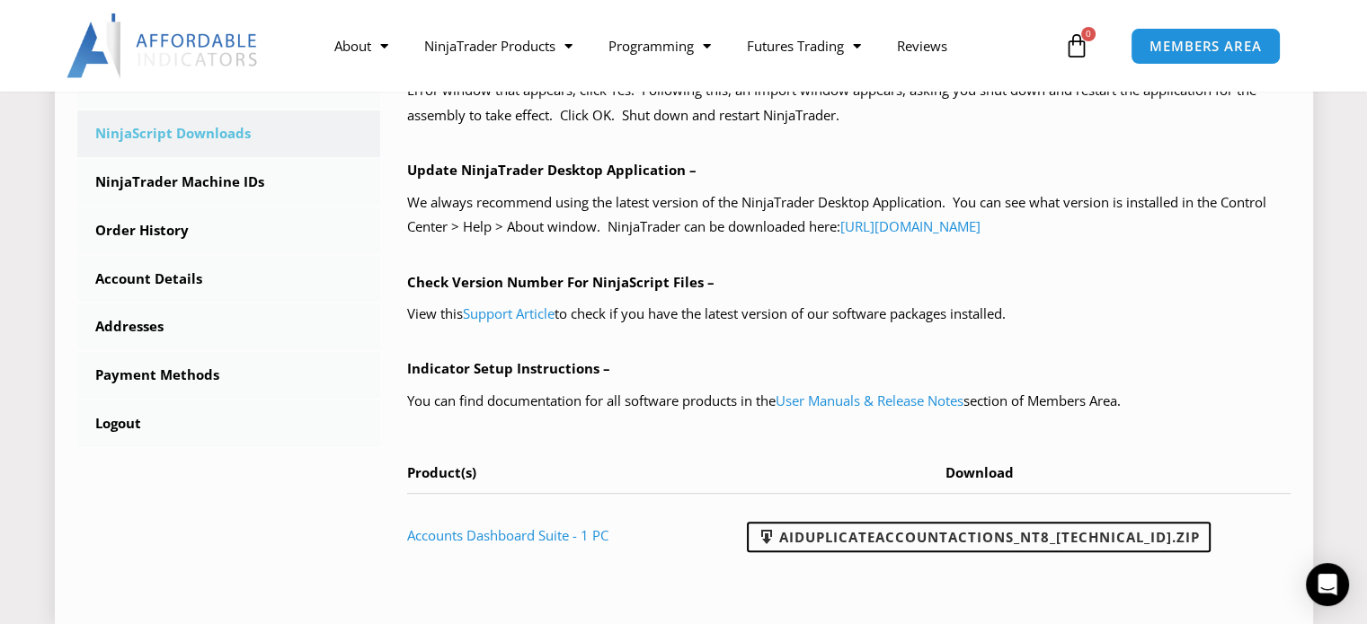
scroll to position [898, 0]
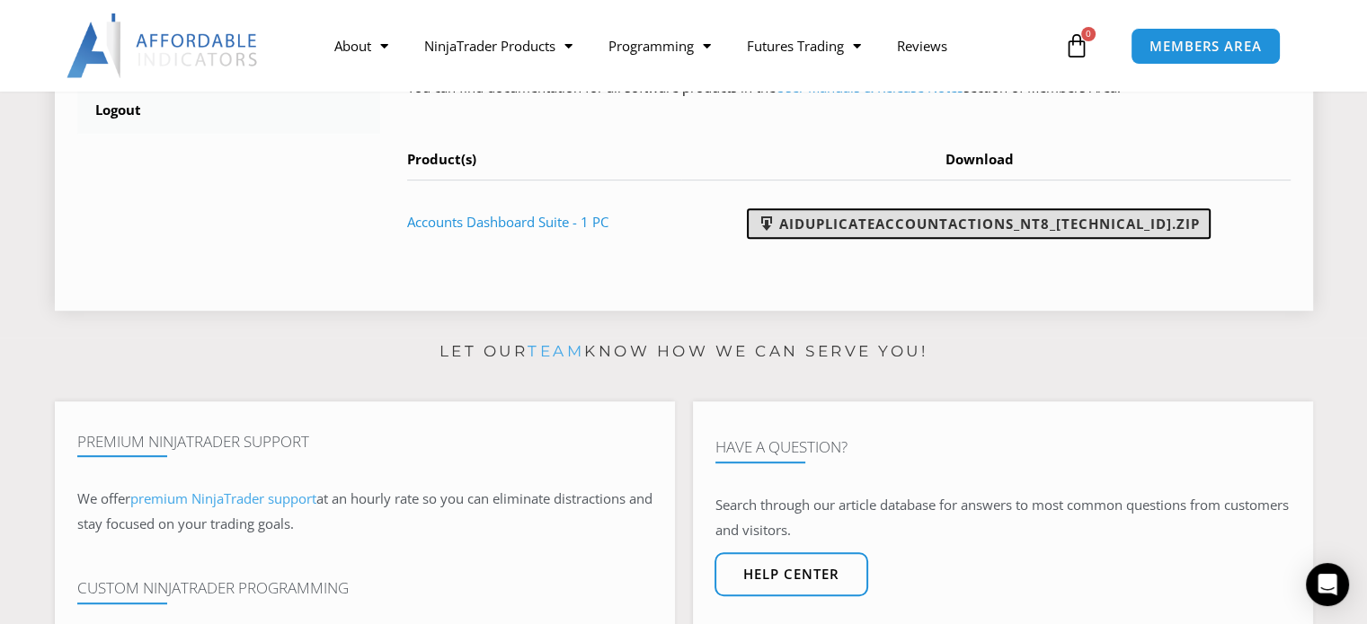
click at [1066, 226] on link "AIDuplicateAccountActions_NT8_25.2.5.1.zip" at bounding box center [979, 223] width 464 height 31
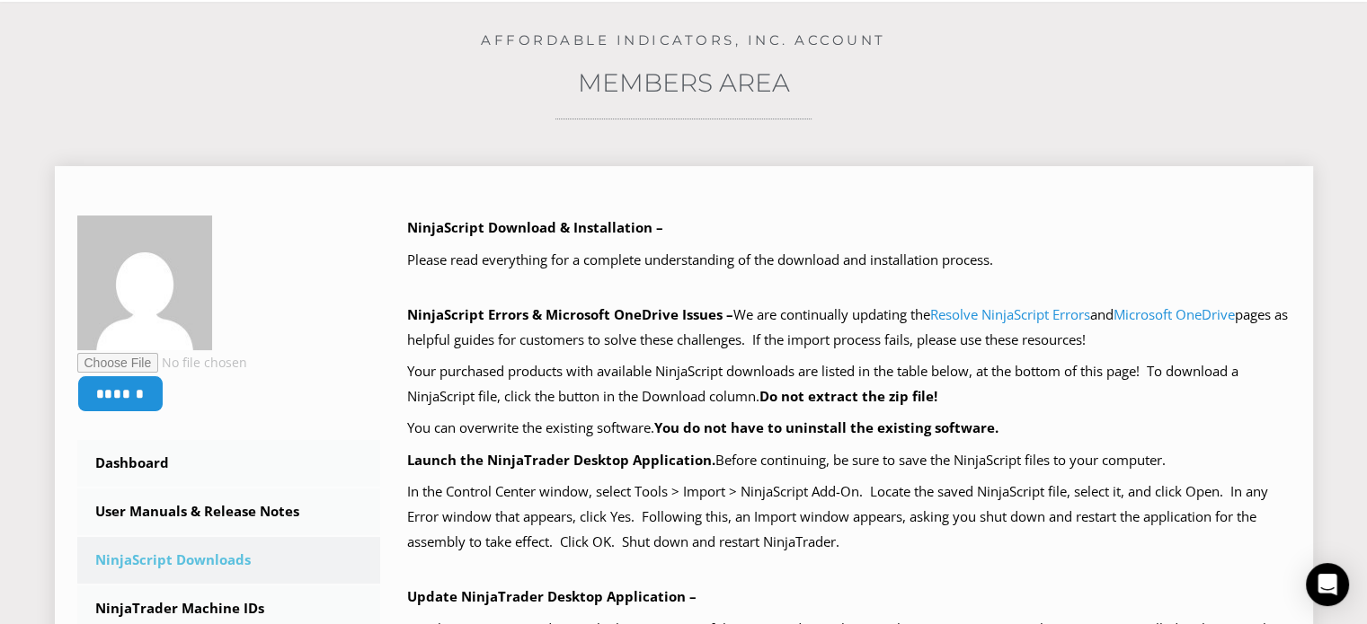
scroll to position [180, 0]
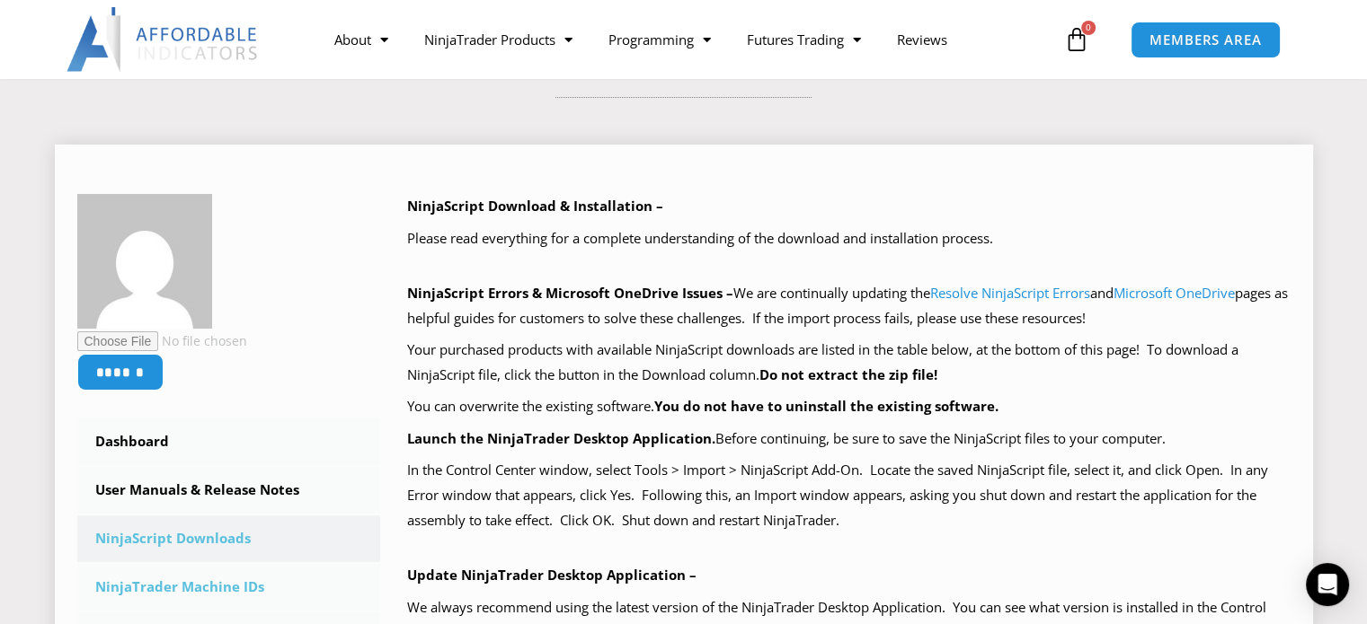
click at [216, 585] on link "NinjaTrader Machine IDs" at bounding box center [229, 587] width 304 height 47
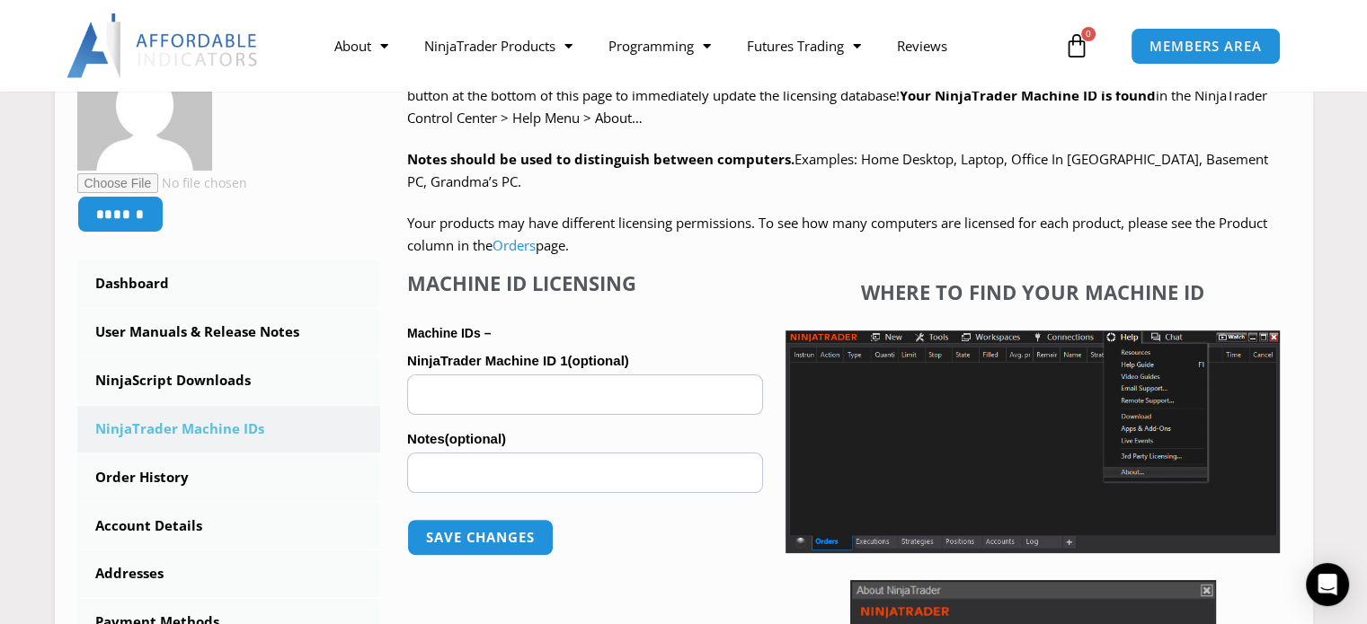
scroll to position [539, 0]
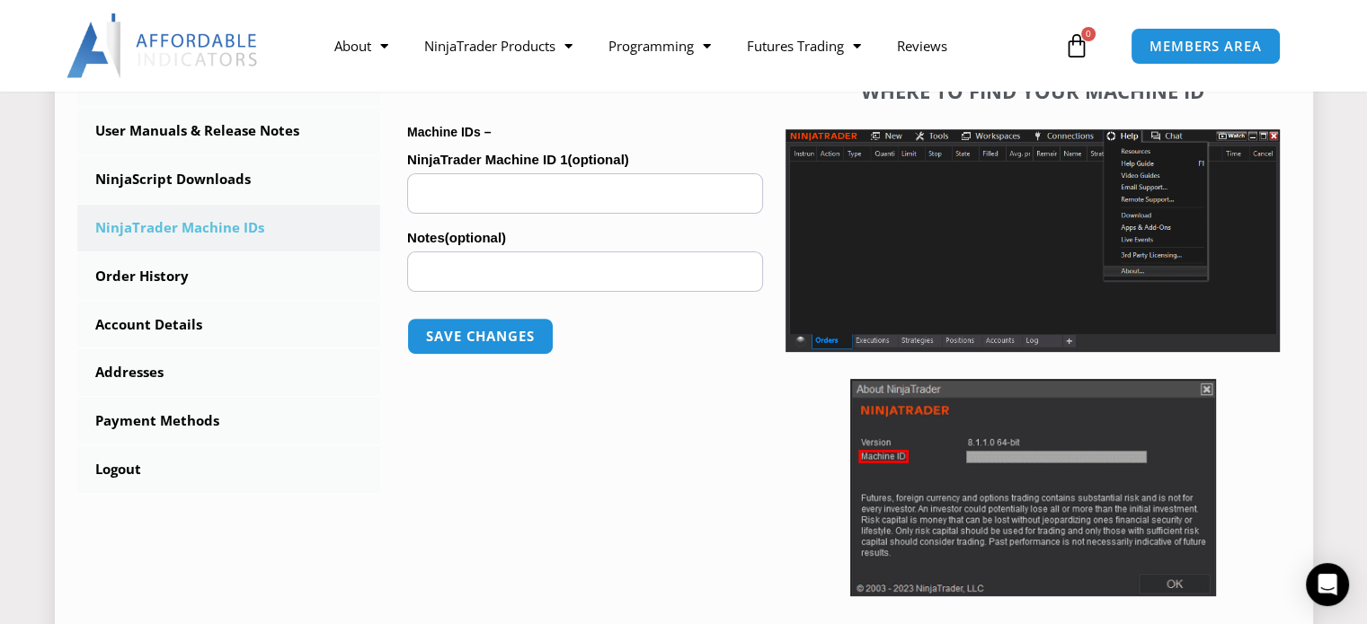
click at [507, 197] on input "NinjaTrader Machine ID 1 (optional)" at bounding box center [585, 193] width 356 height 40
paste input "**********"
type input "**********"
click at [498, 341] on button "Save changes" at bounding box center [480, 336] width 154 height 39
